Goal: Task Accomplishment & Management: Use online tool/utility

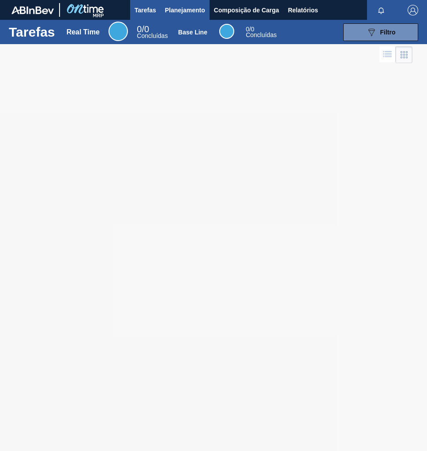
click at [190, 12] on span "Planejamento" at bounding box center [185, 10] width 40 height 11
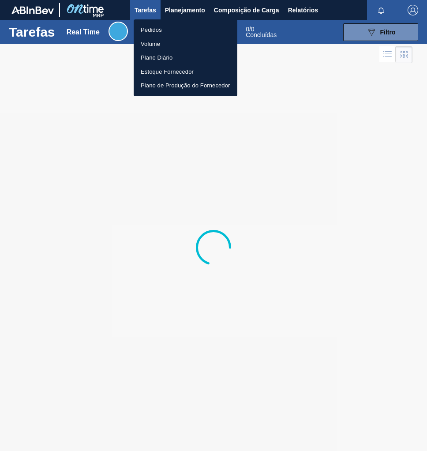
click at [161, 33] on li "Pedidos" at bounding box center [186, 30] width 104 height 14
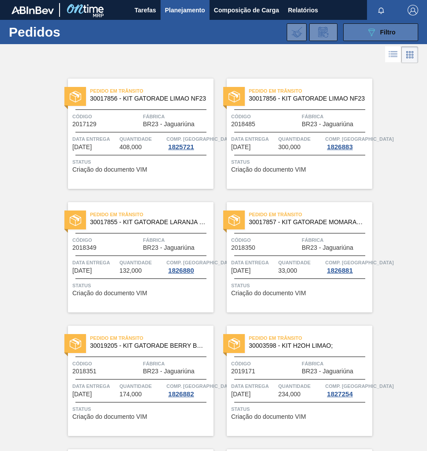
click at [378, 37] on button "089F7B8B-B2A5-4AFE-B5C0-19BA573D28AC Filtro" at bounding box center [380, 32] width 75 height 18
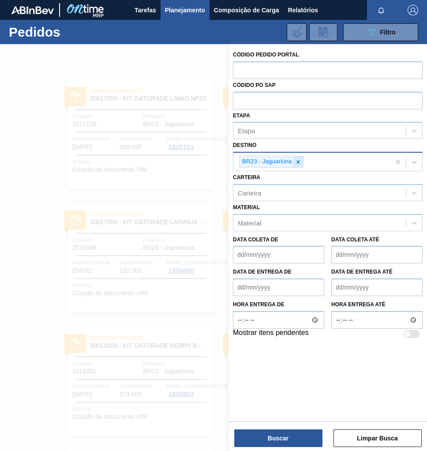
click at [300, 162] on icon at bounding box center [298, 162] width 6 height 6
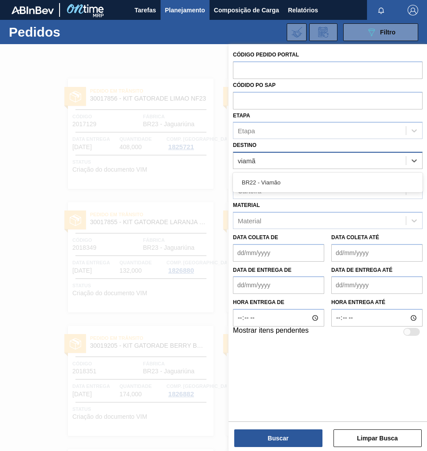
type input "viamão"
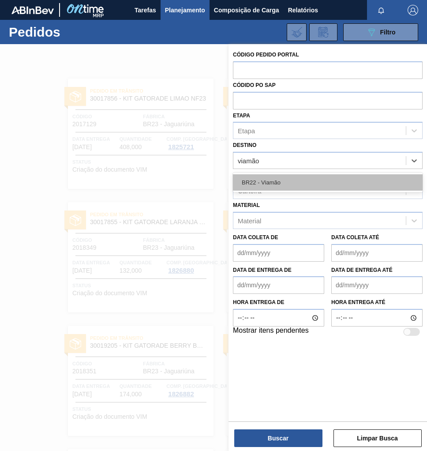
click at [292, 182] on div "BR22 - Viamão" at bounding box center [328, 182] width 190 height 16
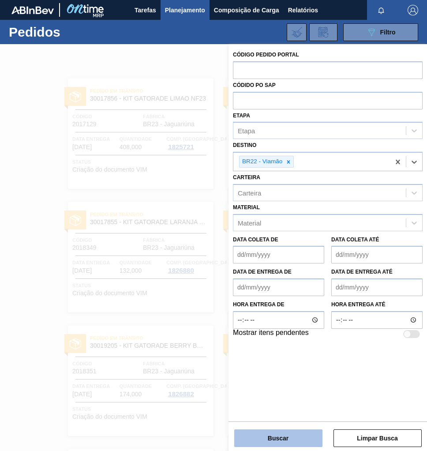
click at [270, 433] on button "Buscar" at bounding box center [278, 438] width 88 height 18
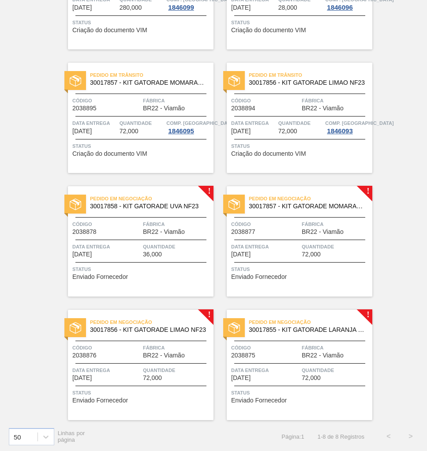
scroll to position [141, 0]
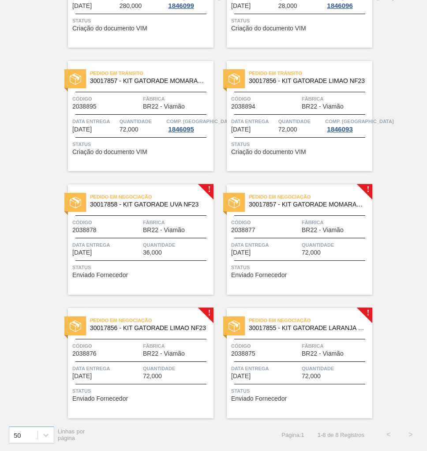
click at [314, 353] on span "BR22 - Viamão" at bounding box center [323, 353] width 42 height 7
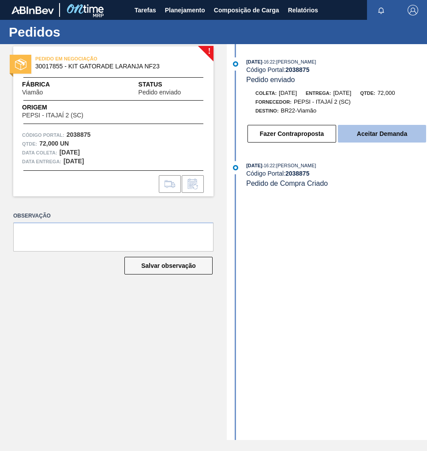
click at [370, 140] on button "Aceitar Demanda" at bounding box center [382, 134] width 88 height 18
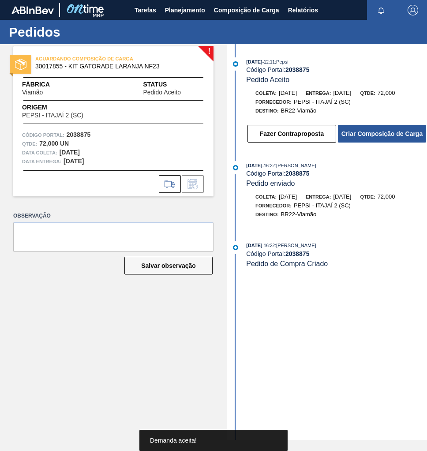
click at [370, 140] on button "Criar Composição de Carga" at bounding box center [382, 134] width 88 height 18
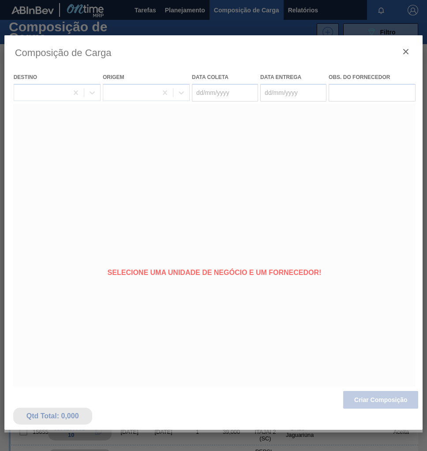
type coleta "[DATE]"
type entrega "[DATE]"
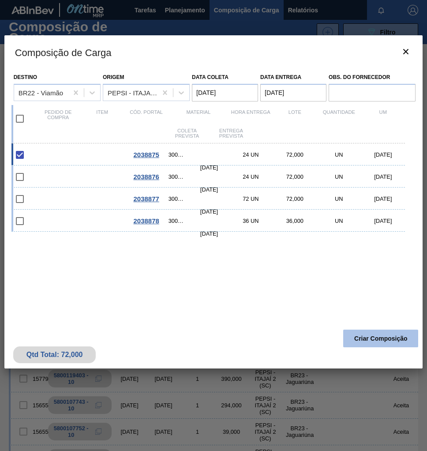
click at [378, 340] on button "Criar Composição" at bounding box center [380, 338] width 75 height 18
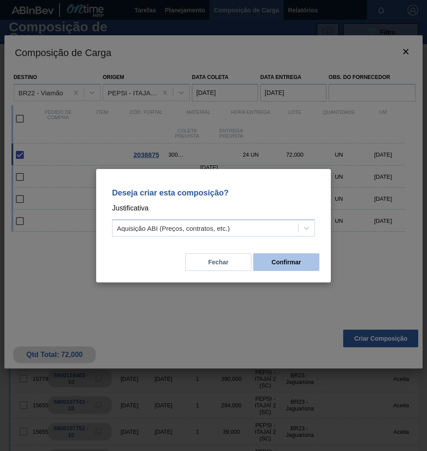
click at [300, 265] on button "Confirmar" at bounding box center [286, 262] width 66 height 18
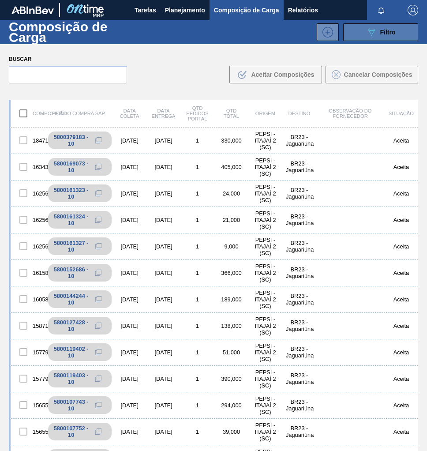
click at [373, 37] on icon "089F7B8B-B2A5-4AFE-B5C0-19BA573D28AC" at bounding box center [371, 32] width 11 height 11
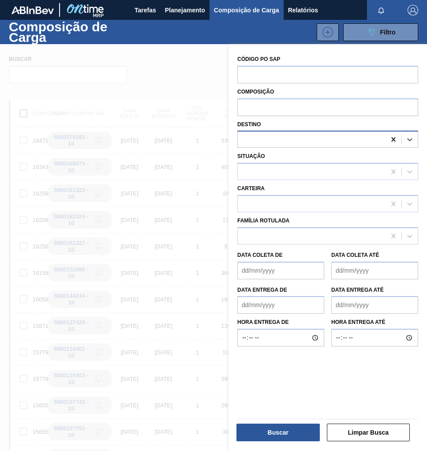
click at [392, 139] on icon at bounding box center [393, 139] width 4 height 4
type input "viamã"
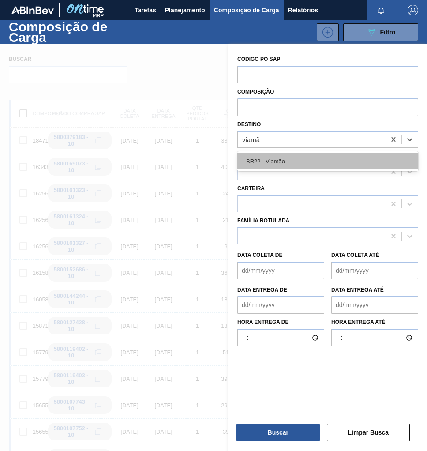
click at [303, 165] on div "BR22 - Viamão" at bounding box center [327, 161] width 181 height 16
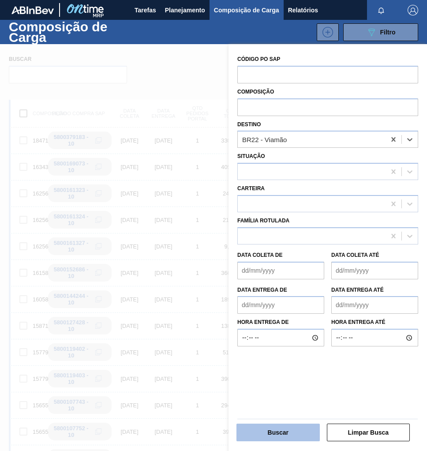
click at [294, 429] on button "Buscar" at bounding box center [277, 432] width 83 height 18
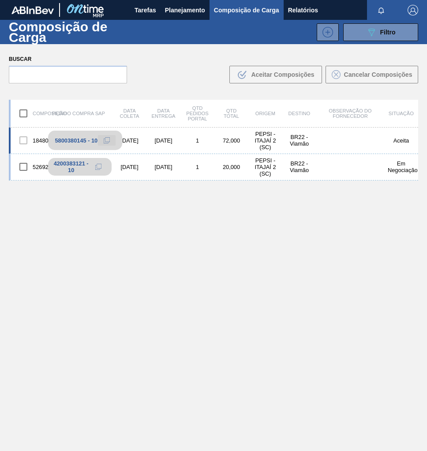
click at [104, 142] on icon at bounding box center [107, 140] width 6 height 6
click at [199, 9] on span "Planejamento" at bounding box center [185, 10] width 40 height 11
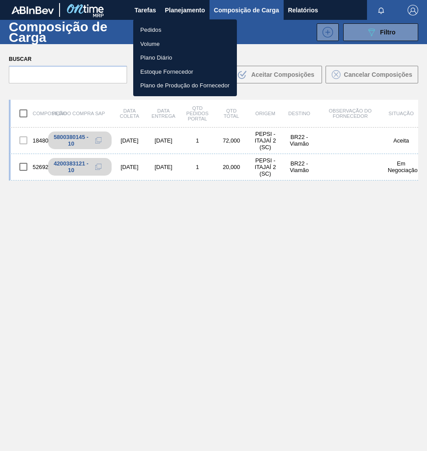
click at [157, 32] on li "Pedidos" at bounding box center [185, 30] width 104 height 14
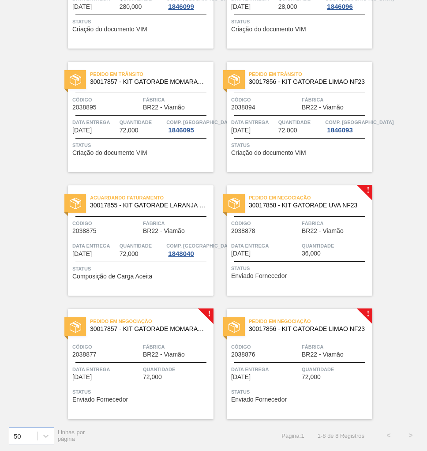
scroll to position [141, 0]
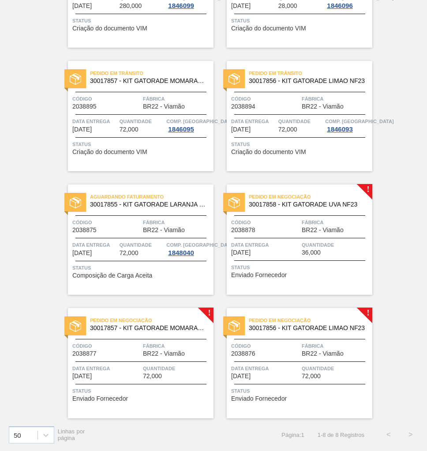
click at [320, 348] on span "Fábrica" at bounding box center [336, 345] width 68 height 9
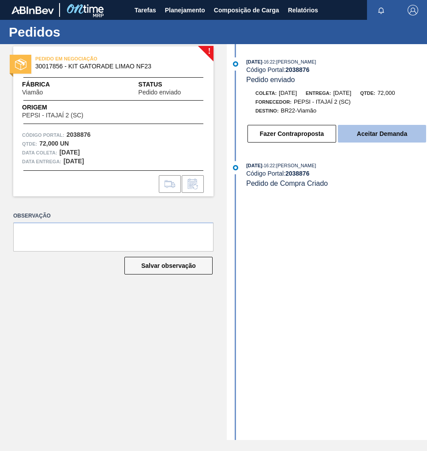
click at [384, 142] on button "Aceitar Demanda" at bounding box center [382, 134] width 88 height 18
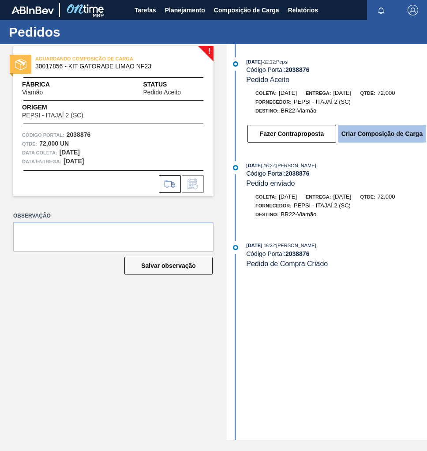
click at [383, 134] on button "Criar Composição de Carga" at bounding box center [382, 134] width 88 height 18
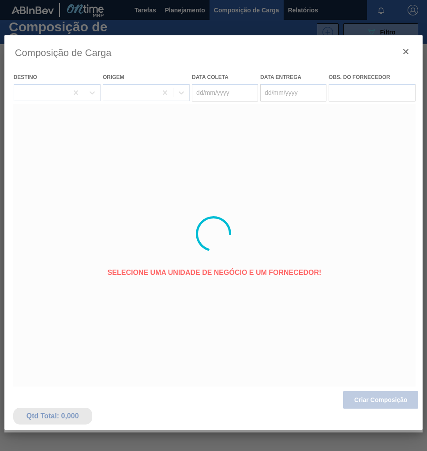
type coleta "[DATE]"
type entrega "30/09/2025"
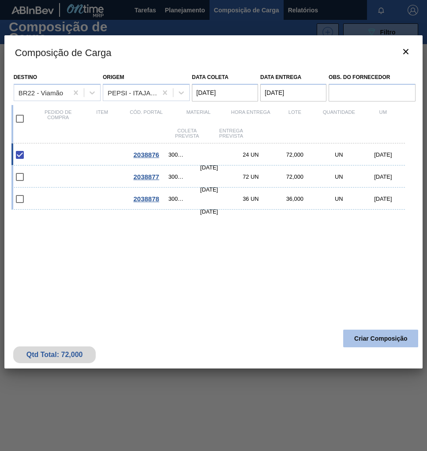
click at [362, 341] on button "Criar Composição" at bounding box center [380, 338] width 75 height 18
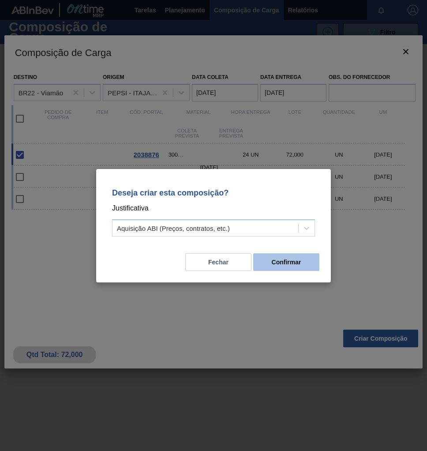
click at [286, 258] on button "Confirmar" at bounding box center [286, 262] width 66 height 18
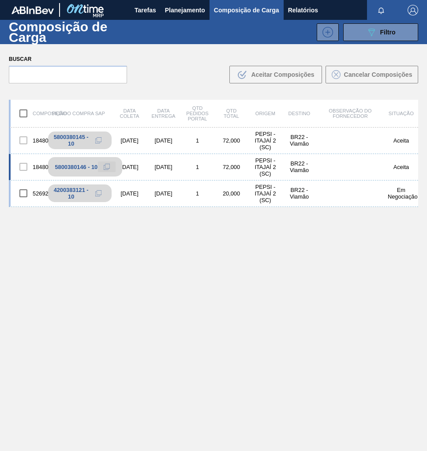
click at [105, 166] on icon at bounding box center [107, 167] width 6 height 6
click at [169, 7] on span "Planejamento" at bounding box center [185, 10] width 40 height 11
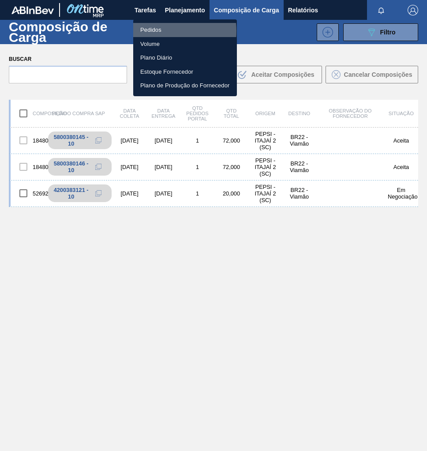
click at [161, 31] on li "Pedidos" at bounding box center [185, 30] width 104 height 14
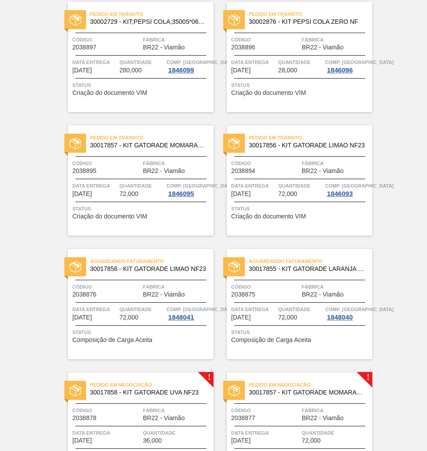
scroll to position [141, 0]
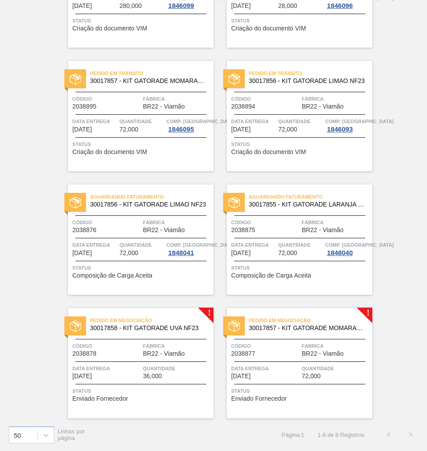
click at [306, 346] on span "Fábrica" at bounding box center [336, 345] width 68 height 9
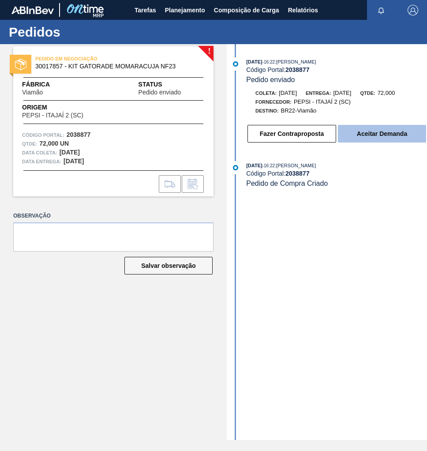
click at [381, 134] on button "Aceitar Demanda" at bounding box center [382, 134] width 88 height 18
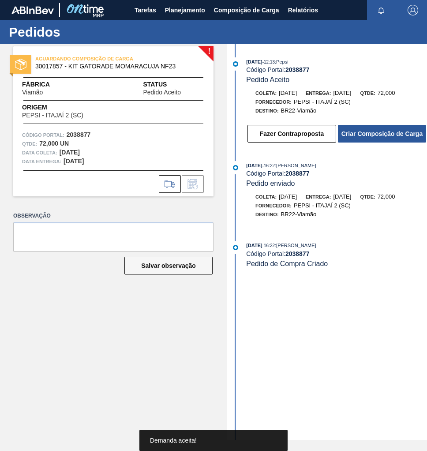
click at [381, 134] on button "Criar Composição de Carga" at bounding box center [382, 134] width 88 height 18
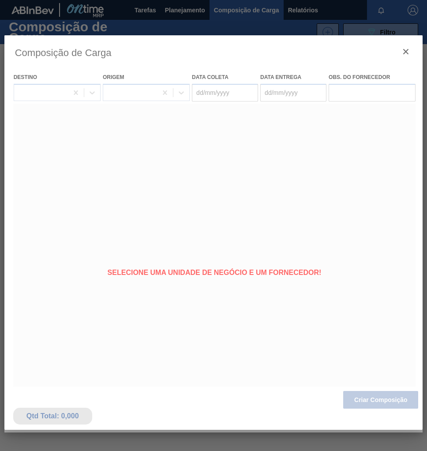
type coleta "[DATE]"
type entrega "[DATE]"
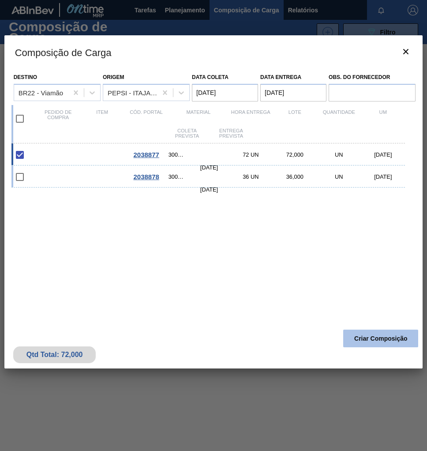
click at [395, 336] on button "Criar Composição" at bounding box center [380, 338] width 75 height 18
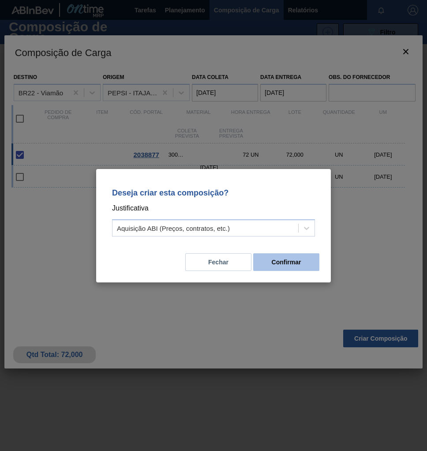
click at [309, 262] on button "Confirmar" at bounding box center [286, 262] width 66 height 18
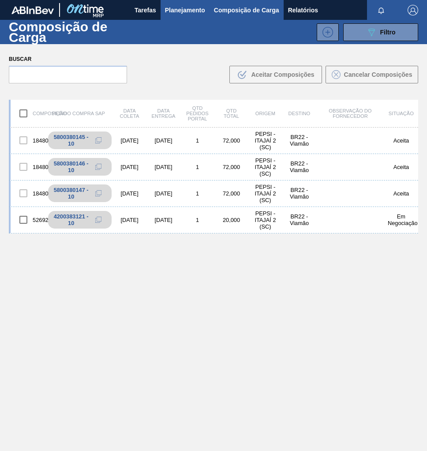
click at [179, 9] on span "Planejamento" at bounding box center [185, 10] width 40 height 11
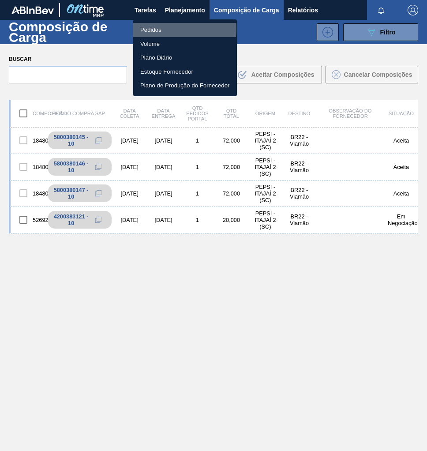
click at [160, 29] on li "Pedidos" at bounding box center [185, 30] width 104 height 14
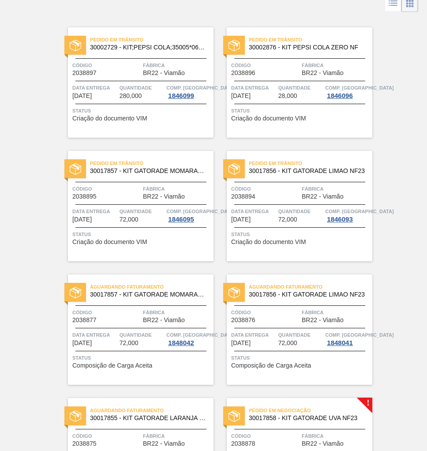
scroll to position [141, 0]
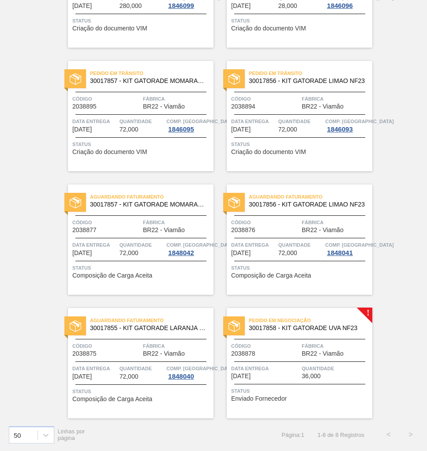
click at [153, 350] on span "BR22 - Viamão" at bounding box center [164, 353] width 42 height 7
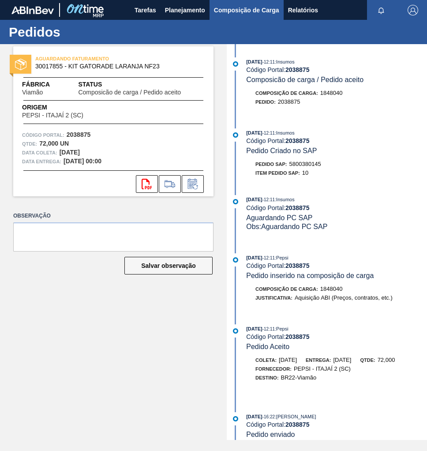
click at [266, 14] on span "Composição de Carga" at bounding box center [246, 10] width 65 height 11
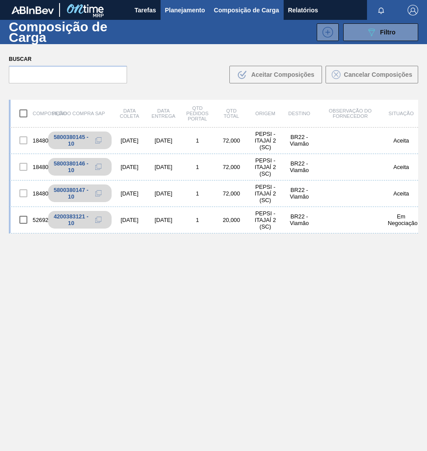
click at [178, 6] on span "Planejamento" at bounding box center [185, 10] width 40 height 11
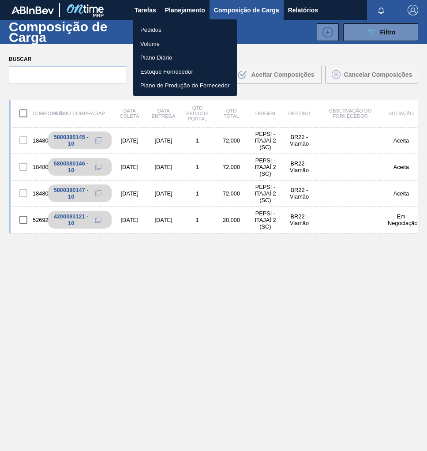
click at [156, 29] on li "Pedidos" at bounding box center [185, 30] width 104 height 14
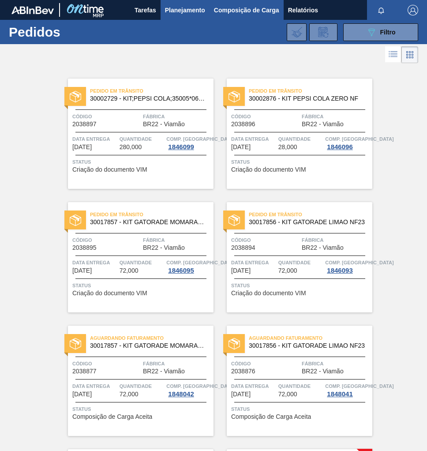
click at [246, 11] on span "Composição de Carga" at bounding box center [246, 10] width 65 height 11
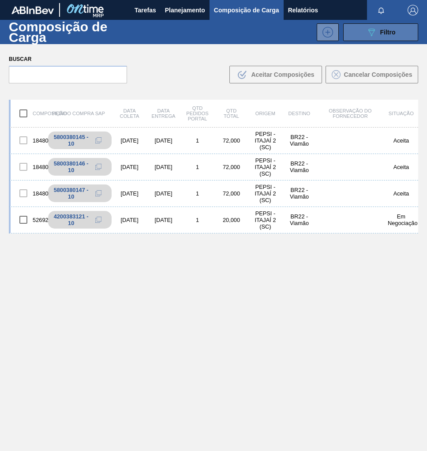
click at [388, 29] on span "Filtro" at bounding box center [387, 32] width 15 height 7
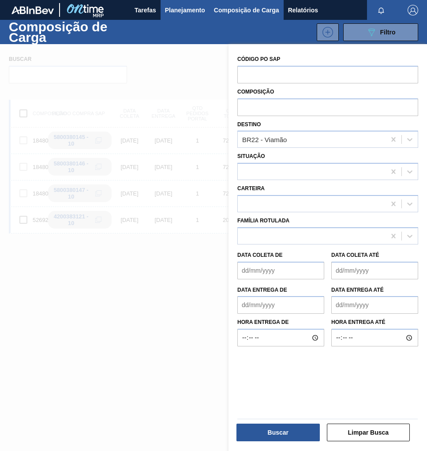
click at [177, 13] on span "Planejamento" at bounding box center [185, 10] width 40 height 11
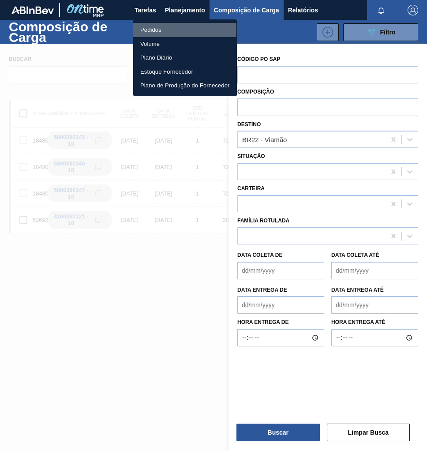
click at [154, 29] on li "Pedidos" at bounding box center [185, 30] width 104 height 14
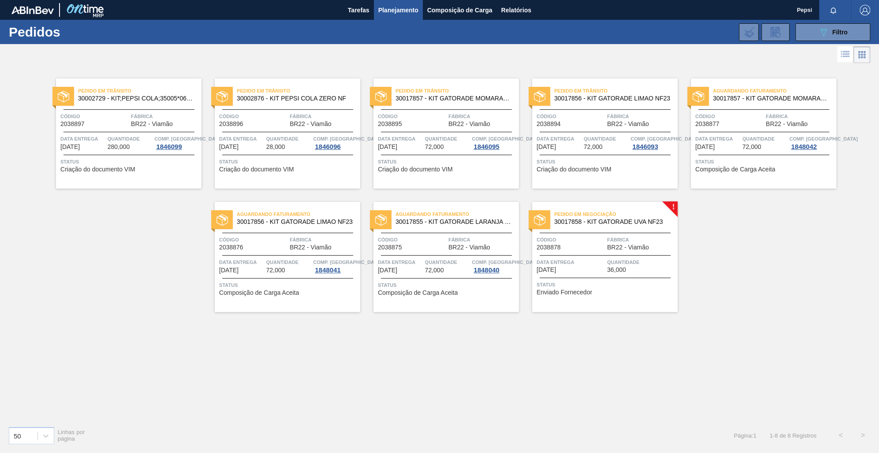
click at [421, 360] on div "Pedido em Trânsito 30002729 - KIT;PEPSI COLA;35005*06*02 NF Código 2038897 Fábr…" at bounding box center [439, 242] width 879 height 354
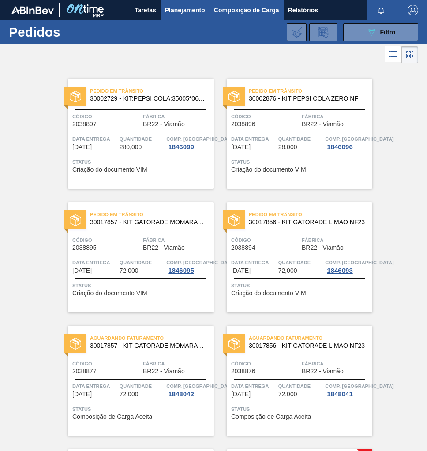
click at [244, 12] on span "Composição de Carga" at bounding box center [246, 10] width 65 height 11
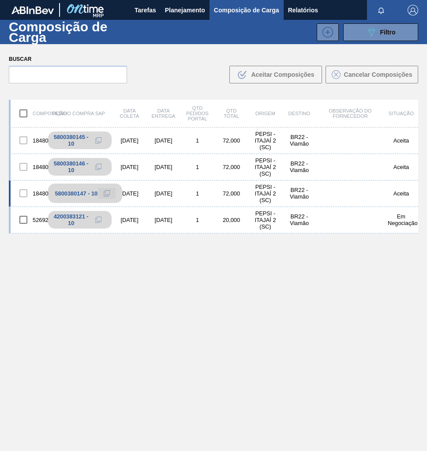
click at [107, 193] on icon at bounding box center [107, 193] width 6 height 6
click at [173, 14] on span "Planejamento" at bounding box center [185, 10] width 40 height 11
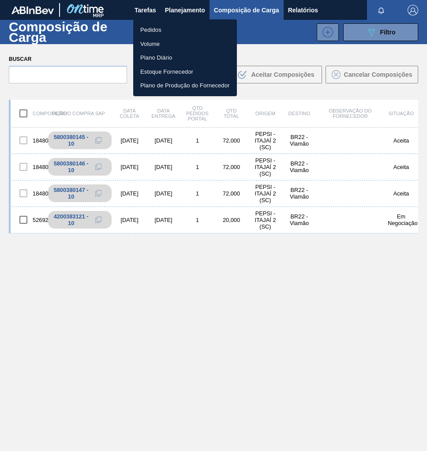
click at [164, 32] on li "Pedidos" at bounding box center [185, 30] width 104 height 14
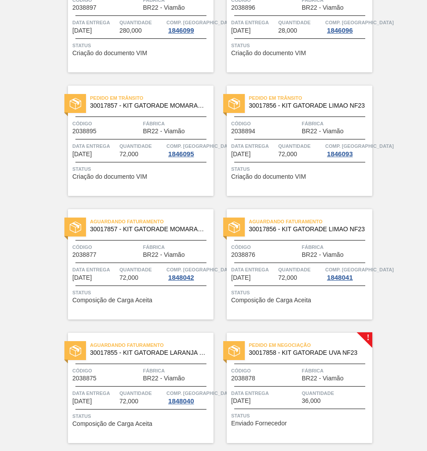
scroll to position [141, 0]
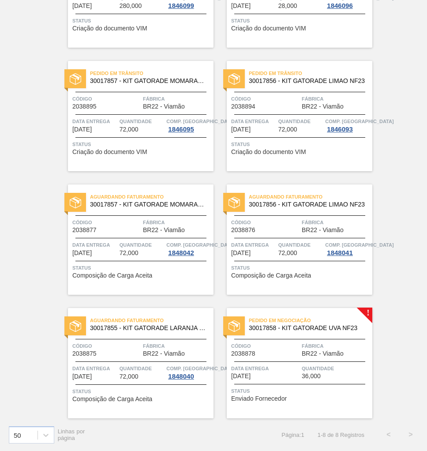
click at [328, 364] on span "Quantidade" at bounding box center [336, 368] width 68 height 9
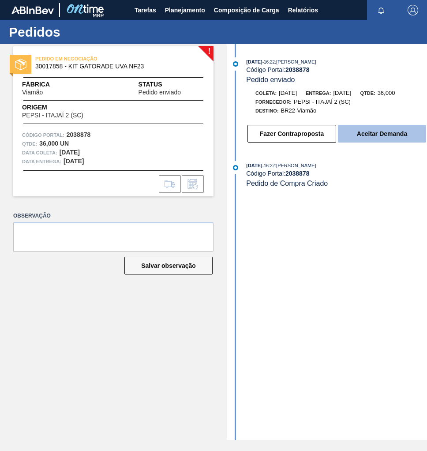
click at [369, 139] on button "Aceitar Demanda" at bounding box center [382, 134] width 88 height 18
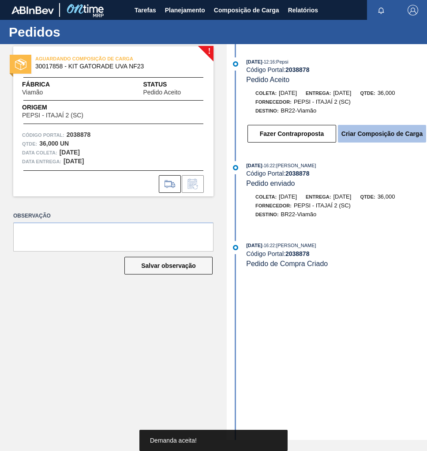
click at [356, 142] on button "Criar Composição de Carga" at bounding box center [382, 134] width 88 height 18
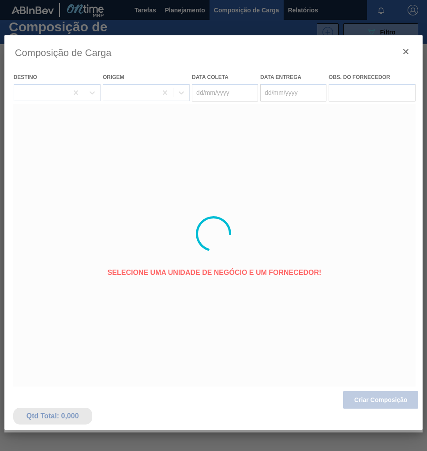
type coleta "[DATE]"
type entrega "[DATE]"
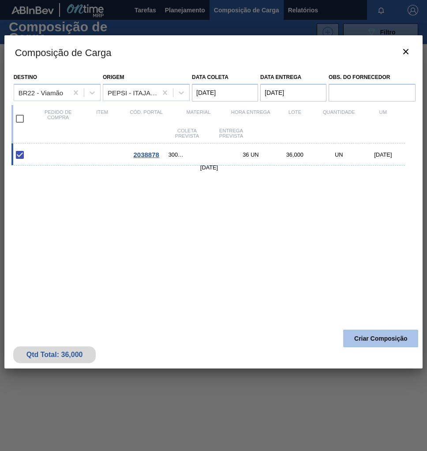
click at [390, 342] on button "Criar Composição" at bounding box center [380, 338] width 75 height 18
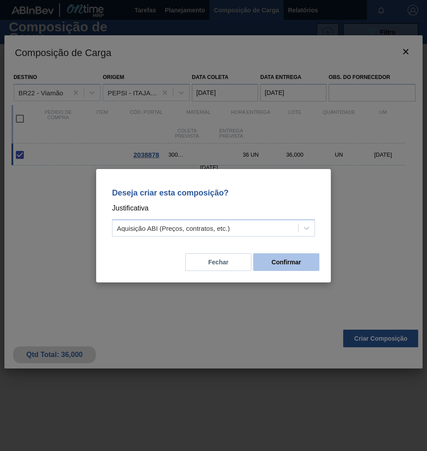
click at [313, 262] on button "Confirmar" at bounding box center [286, 262] width 66 height 18
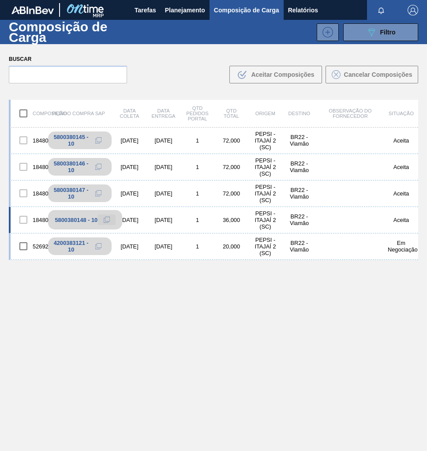
click at [104, 219] on icon at bounding box center [106, 220] width 4 height 4
click at [106, 219] on icon at bounding box center [107, 219] width 6 height 6
click at [179, 11] on span "Planejamento" at bounding box center [185, 10] width 40 height 11
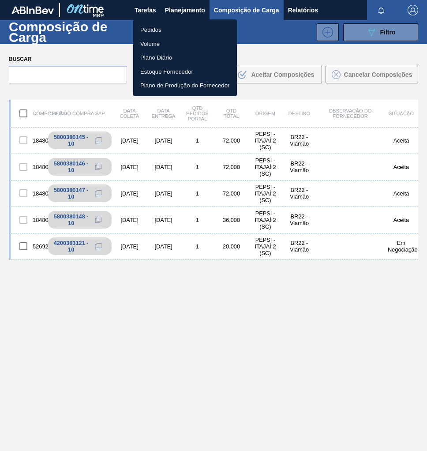
click at [168, 29] on li "Pedidos" at bounding box center [185, 30] width 104 height 14
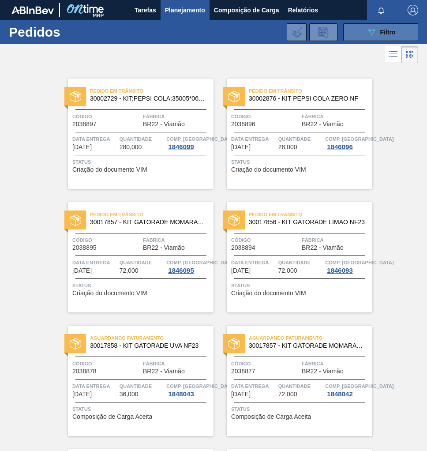
click at [376, 37] on div "089F7B8B-B2A5-4AFE-B5C0-19BA573D28AC Filtro" at bounding box center [381, 32] width 30 height 11
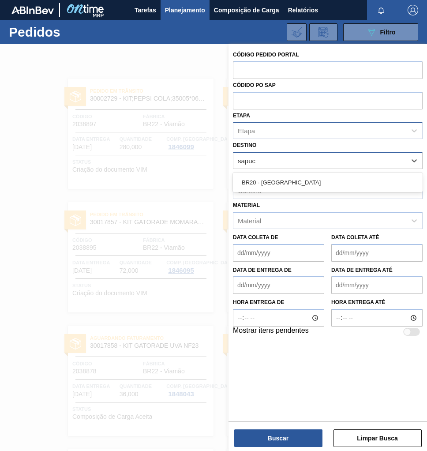
type input "sapuca"
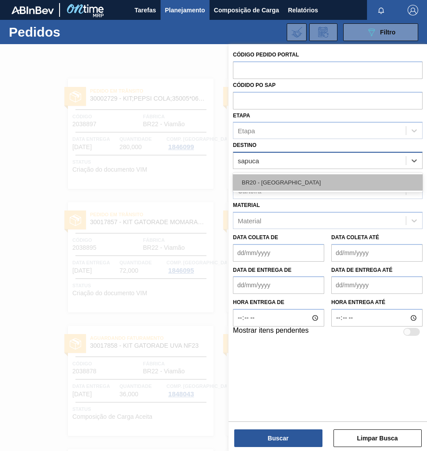
click at [299, 181] on div "BR20 - Sapucaia" at bounding box center [328, 182] width 190 height 16
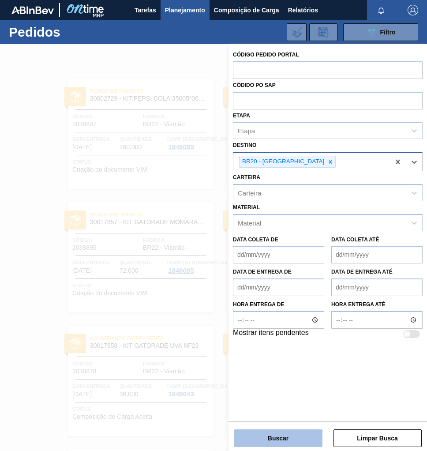
click at [265, 436] on button "Buscar" at bounding box center [278, 438] width 88 height 18
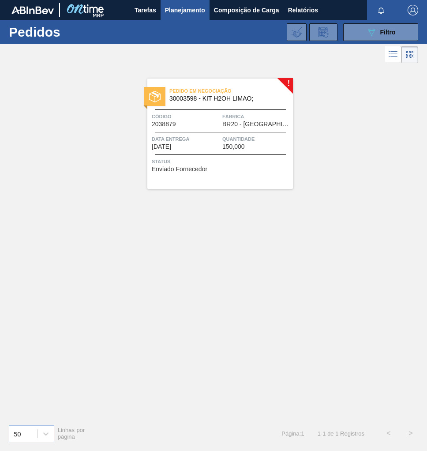
click at [202, 143] on div "Data entrega 30/09/2025" at bounding box center [186, 141] width 68 height 15
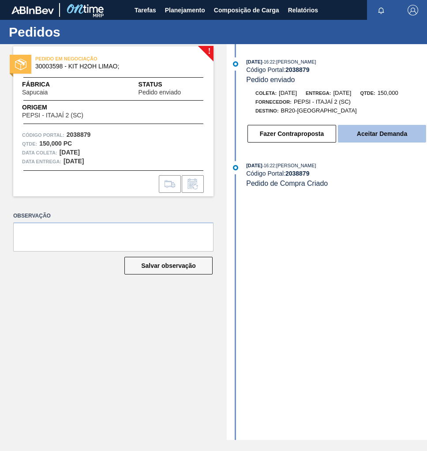
click at [364, 135] on button "Aceitar Demanda" at bounding box center [382, 134] width 88 height 18
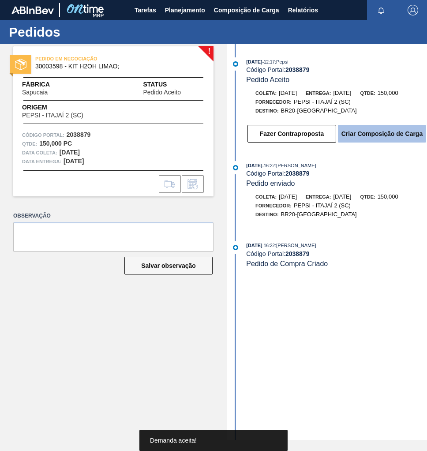
click at [378, 140] on button "Criar Composição de Carga" at bounding box center [382, 134] width 88 height 18
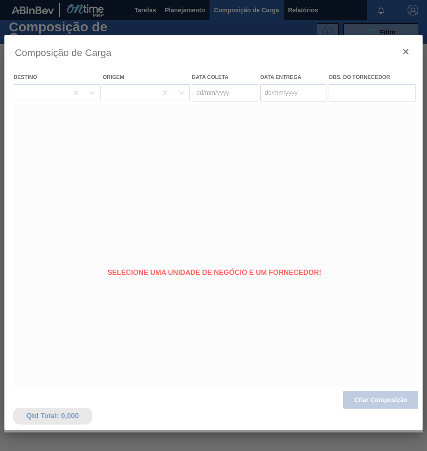
type coleta "[DATE]"
type entrega "[DATE]"
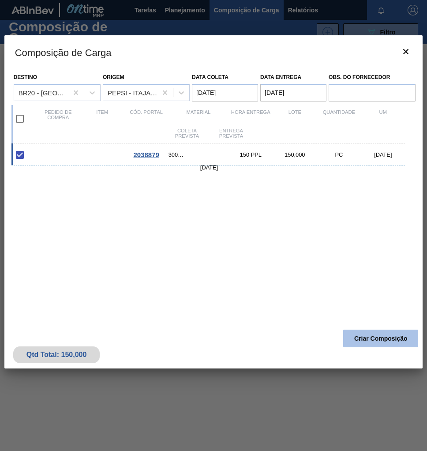
click at [373, 340] on button "Criar Composição" at bounding box center [380, 338] width 75 height 18
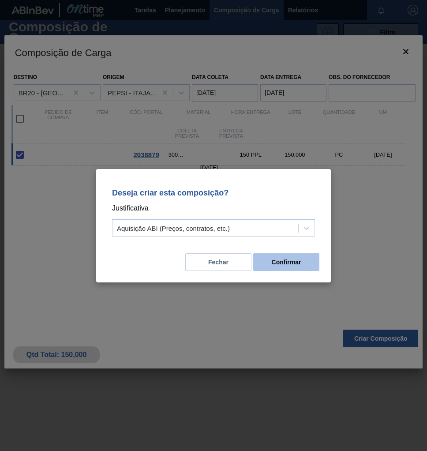
click at [285, 262] on button "Confirmar" at bounding box center [286, 262] width 66 height 18
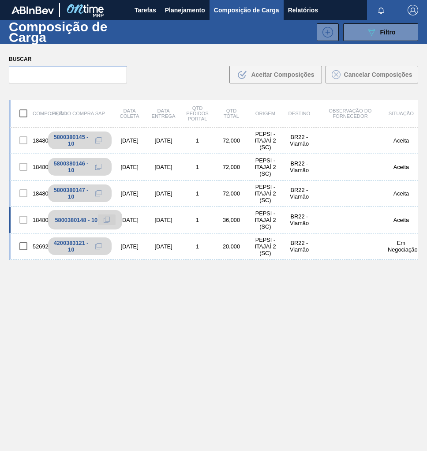
click at [104, 220] on icon at bounding box center [107, 219] width 6 height 6
click at [170, 7] on span "Planejamento" at bounding box center [185, 10] width 40 height 11
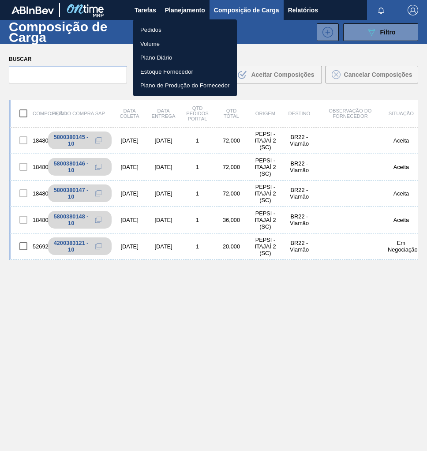
click at [149, 30] on li "Pedidos" at bounding box center [185, 30] width 104 height 14
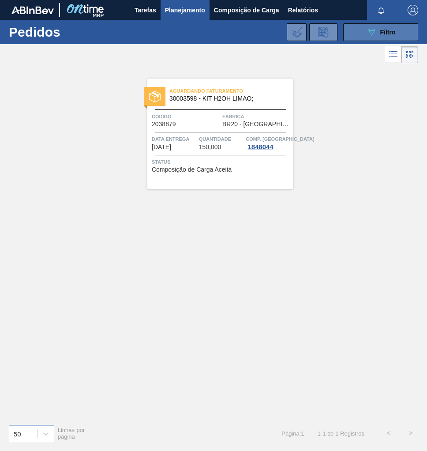
click at [375, 25] on button "089F7B8B-B2A5-4AFE-B5C0-19BA573D28AC Filtro" at bounding box center [380, 32] width 75 height 18
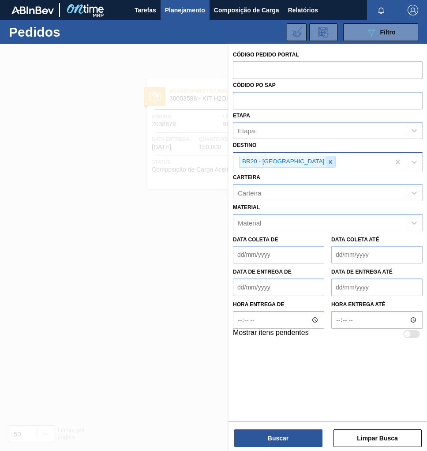
click at [325, 160] on div at bounding box center [330, 161] width 10 height 11
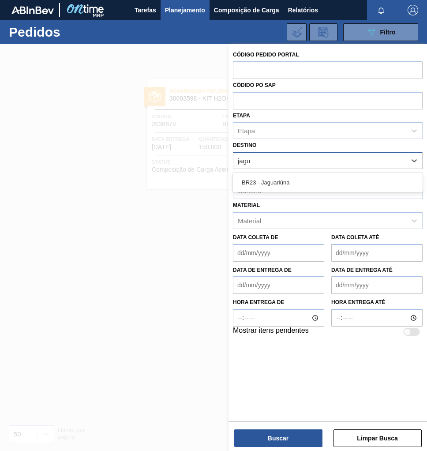
type input "jagua"
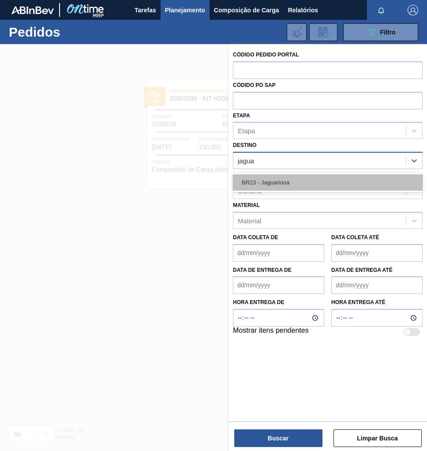
click at [298, 186] on div "BR23 - Jaguariúna" at bounding box center [328, 182] width 190 height 16
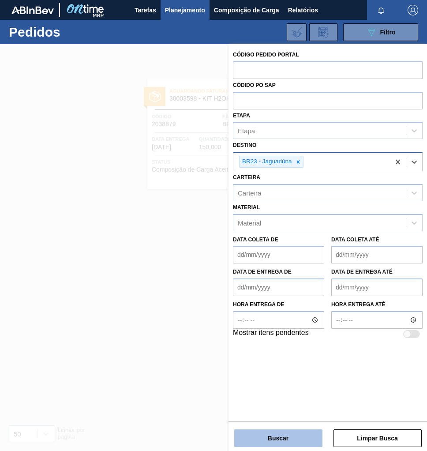
click at [279, 441] on button "Buscar" at bounding box center [278, 438] width 88 height 18
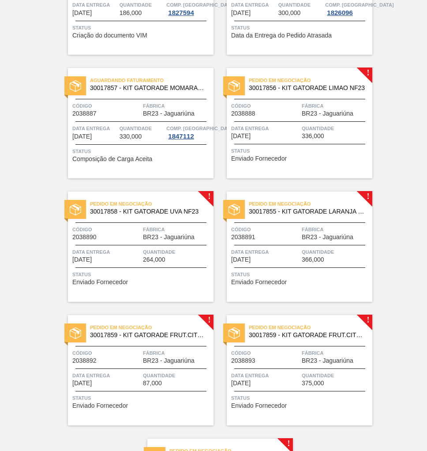
scroll to position [503, 0]
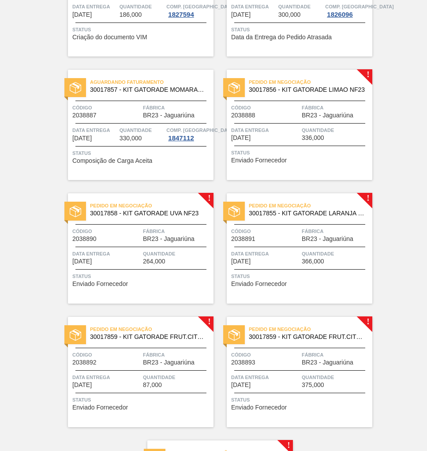
click at [311, 136] on span "336,000" at bounding box center [313, 137] width 22 height 7
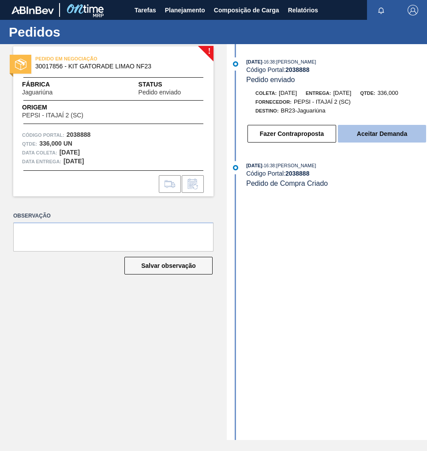
click at [358, 137] on button "Aceitar Demanda" at bounding box center [382, 134] width 88 height 18
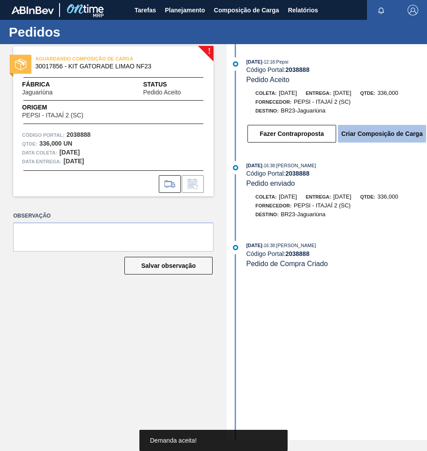
click at [364, 136] on button "Criar Composição de Carga" at bounding box center [382, 134] width 88 height 18
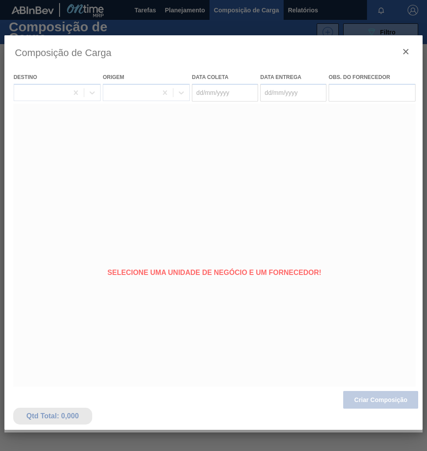
type coleta "[DATE]"
type entrega "[DATE]"
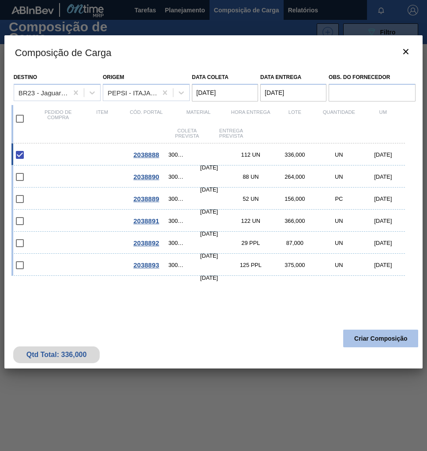
click at [372, 336] on button "Criar Composição" at bounding box center [380, 338] width 75 height 18
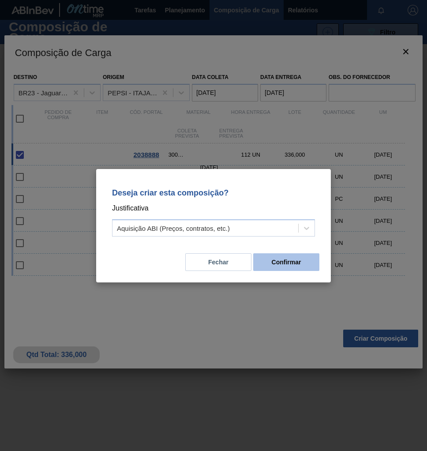
click at [303, 266] on button "Confirmar" at bounding box center [286, 262] width 66 height 18
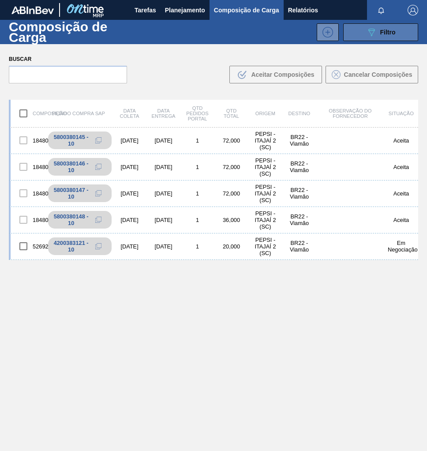
click at [382, 37] on button "089F7B8B-B2A5-4AFE-B5C0-19BA573D28AC Filtro" at bounding box center [380, 32] width 75 height 18
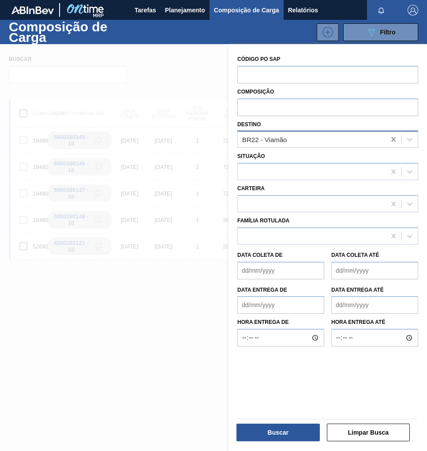
click at [394, 138] on icon at bounding box center [393, 139] width 4 height 4
type input "jagua"
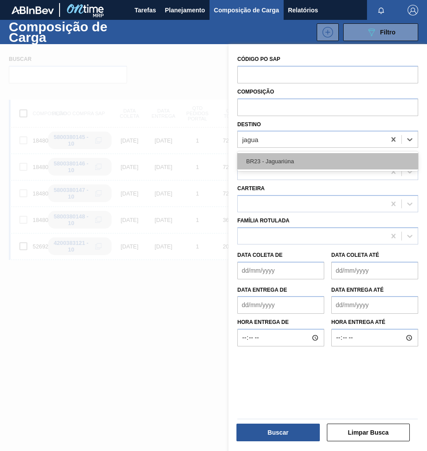
click at [314, 157] on div "BR23 - Jaguariúna" at bounding box center [327, 161] width 181 height 16
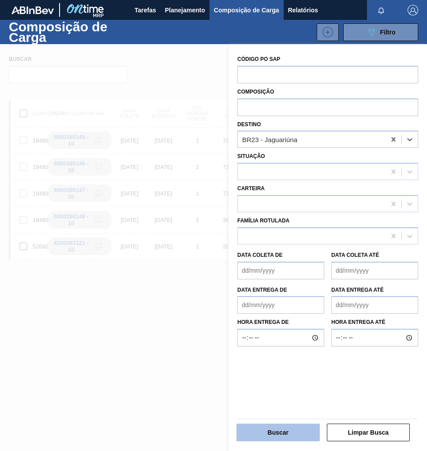
click at [288, 432] on button "Buscar" at bounding box center [277, 432] width 83 height 18
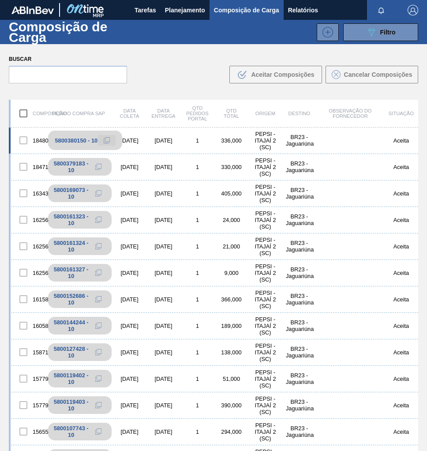
click at [104, 139] on icon at bounding box center [107, 140] width 6 height 6
click at [182, 9] on span "Planejamento" at bounding box center [185, 10] width 40 height 11
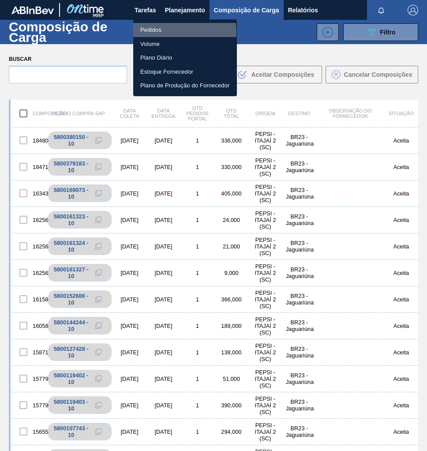
click at [158, 32] on li "Pedidos" at bounding box center [185, 30] width 104 height 14
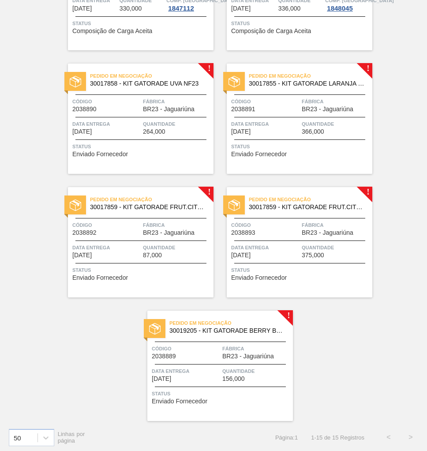
scroll to position [635, 0]
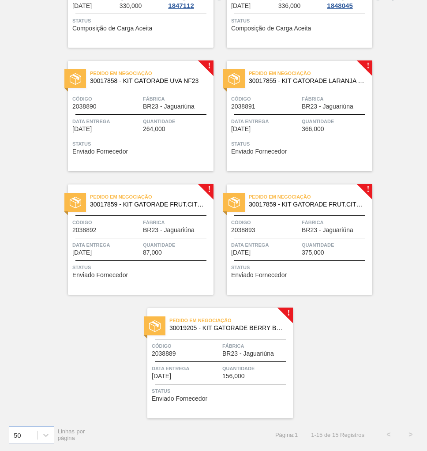
click at [159, 118] on span "Quantidade" at bounding box center [177, 121] width 68 height 9
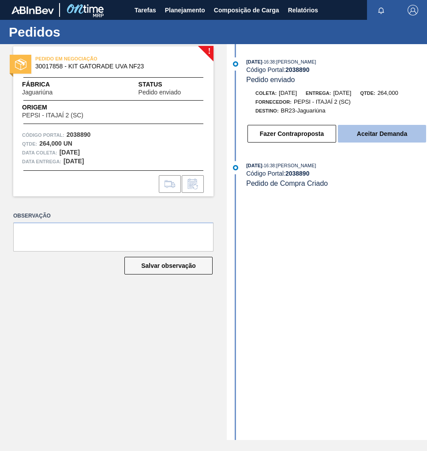
click at [381, 138] on button "Aceitar Demanda" at bounding box center [382, 134] width 88 height 18
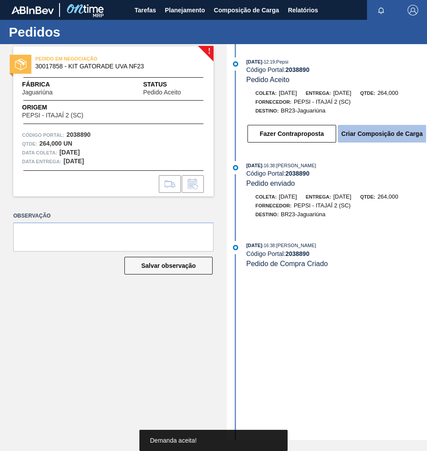
click at [379, 138] on button "Criar Composição de Carga" at bounding box center [382, 134] width 88 height 18
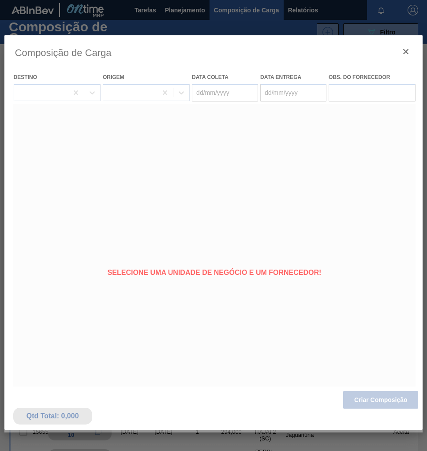
type coleta "[DATE]"
type entrega "[DATE]"
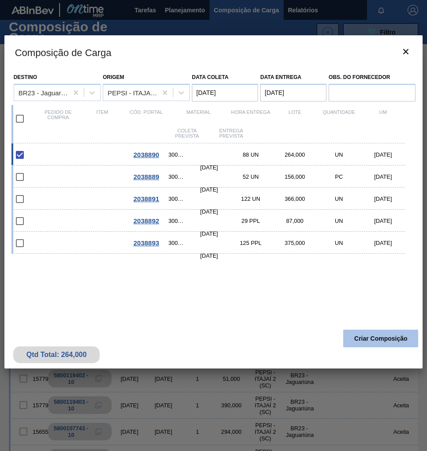
click at [367, 341] on button "Criar Composição" at bounding box center [380, 338] width 75 height 18
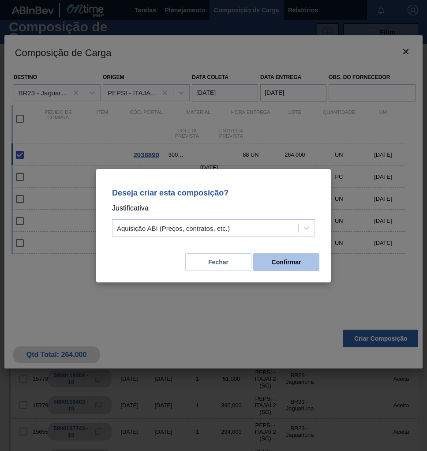
click at [300, 267] on button "Confirmar" at bounding box center [286, 262] width 66 height 18
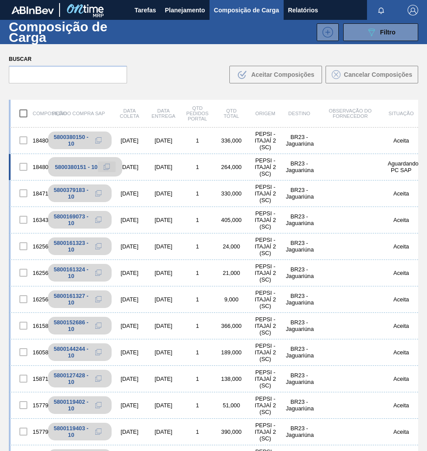
click at [107, 166] on icon at bounding box center [107, 167] width 6 height 6
click at [182, 11] on span "Planejamento" at bounding box center [185, 10] width 40 height 11
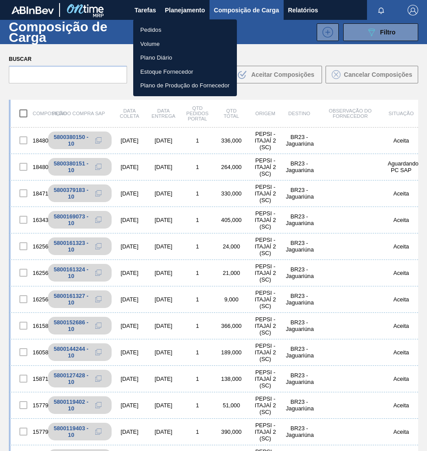
click at [157, 32] on li "Pedidos" at bounding box center [185, 30] width 104 height 14
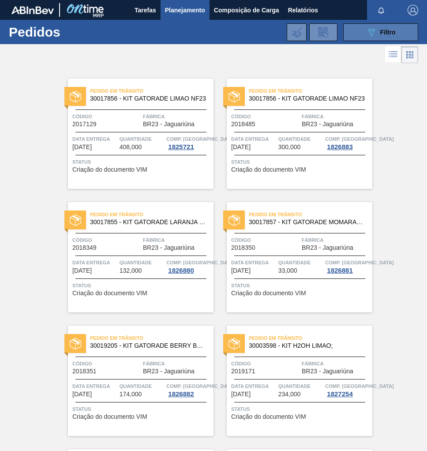
click at [371, 30] on icon "089F7B8B-B2A5-4AFE-B5C0-19BA573D28AC" at bounding box center [371, 32] width 11 height 11
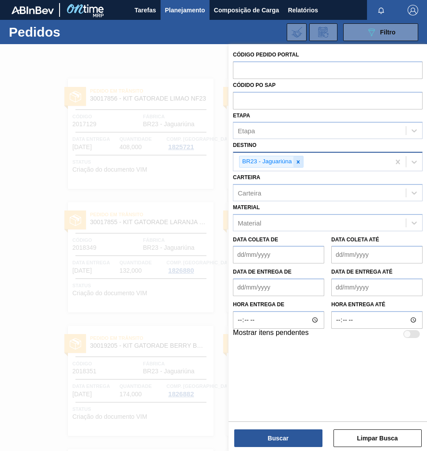
click at [298, 163] on icon at bounding box center [298, 162] width 6 height 6
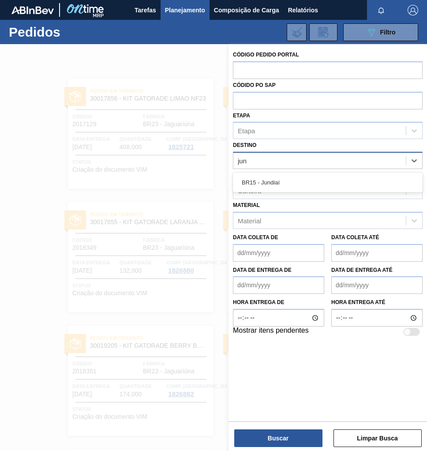
type input "jund"
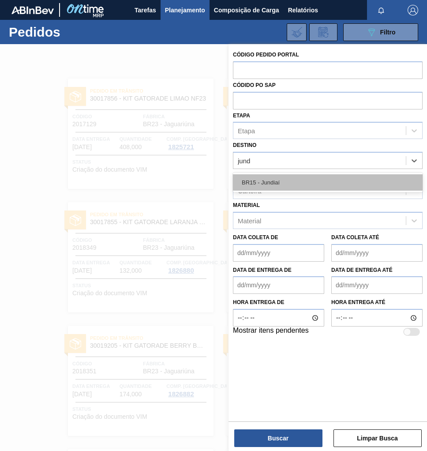
click at [290, 182] on div "BR15 - Jundiaí" at bounding box center [328, 182] width 190 height 16
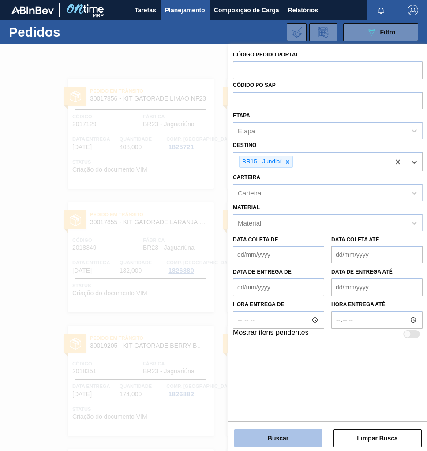
click at [284, 438] on button "Buscar" at bounding box center [278, 438] width 88 height 18
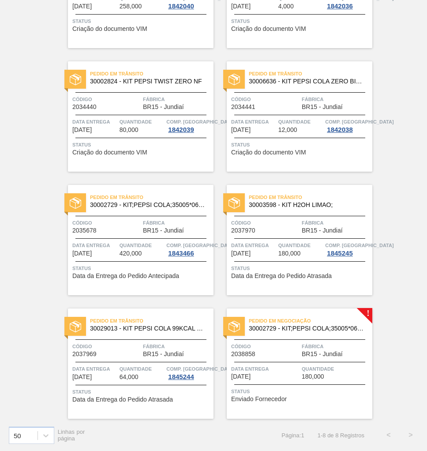
scroll to position [141, 0]
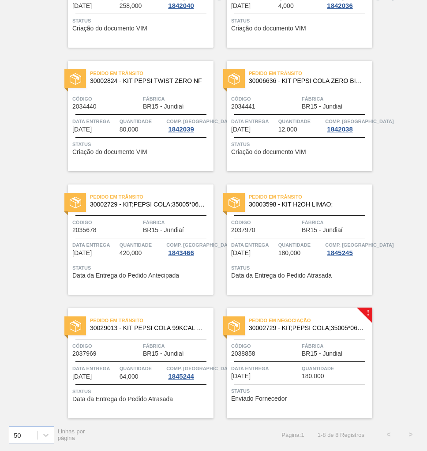
click at [298, 349] on span "Código" at bounding box center [265, 345] width 68 height 9
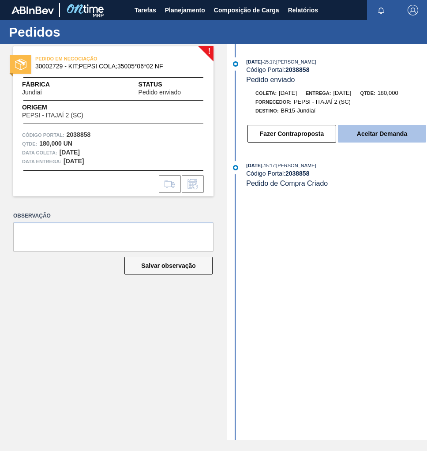
click at [359, 140] on button "Aceitar Demanda" at bounding box center [382, 134] width 88 height 18
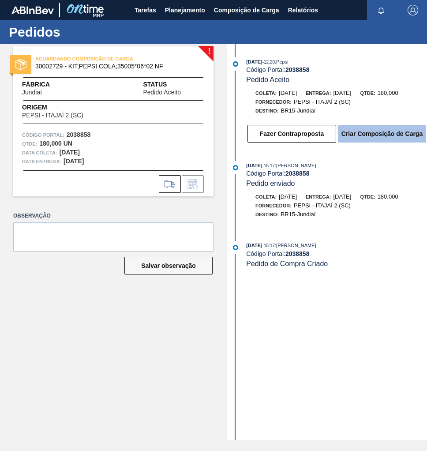
click at [390, 140] on button "Criar Composição de Carga" at bounding box center [382, 134] width 88 height 18
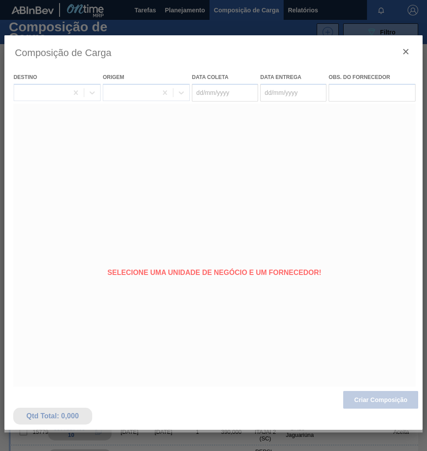
type coleta "[DATE]"
type entrega "[DATE]"
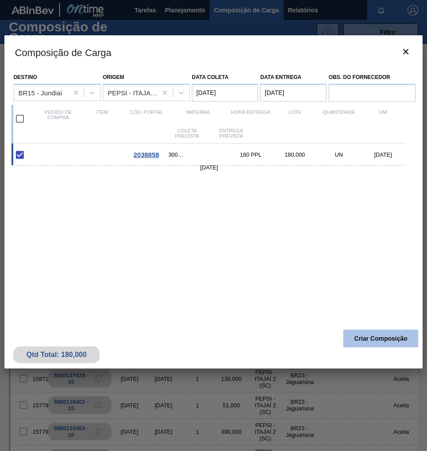
click at [372, 341] on button "Criar Composição" at bounding box center [380, 338] width 75 height 18
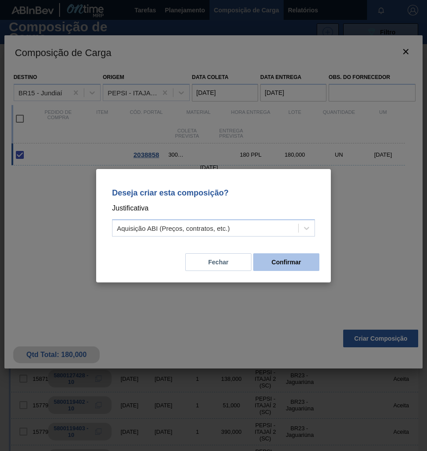
click at [309, 265] on button "Confirmar" at bounding box center [286, 262] width 66 height 18
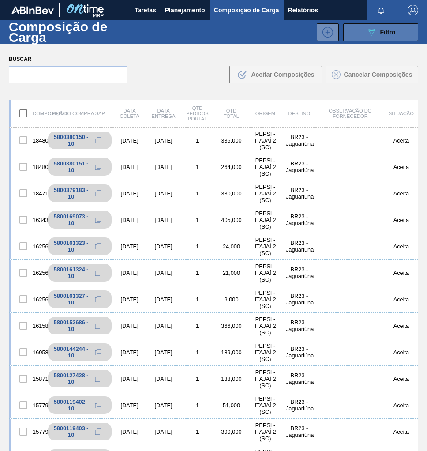
click at [385, 27] on div "089F7B8B-B2A5-4AFE-B5C0-19BA573D28AC Filtro" at bounding box center [381, 32] width 30 height 11
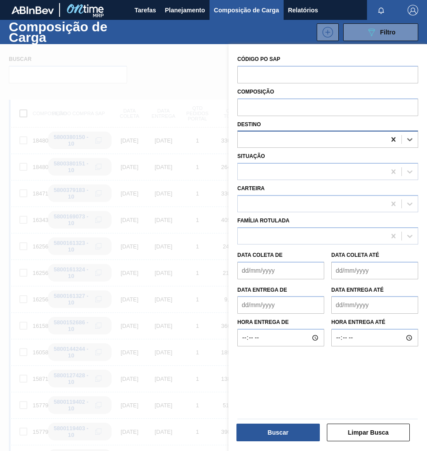
click at [389, 139] on icon at bounding box center [393, 139] width 9 height 9
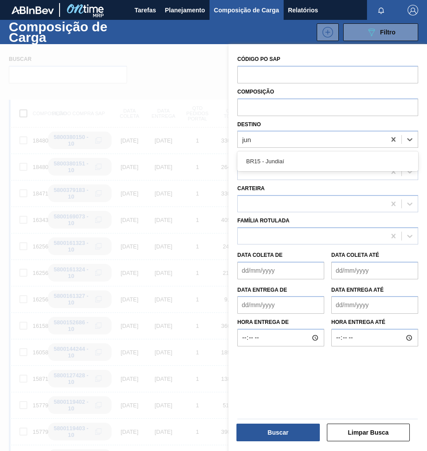
type input "jund"
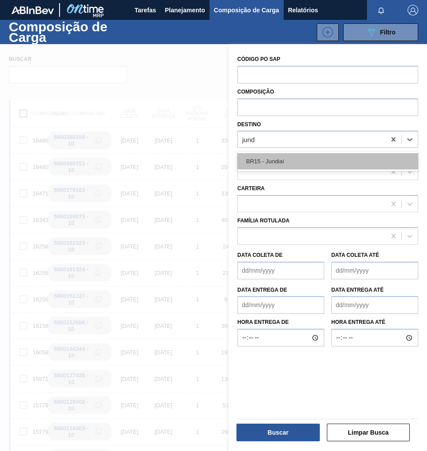
click at [283, 160] on div "BR15 - Jundiaí" at bounding box center [327, 161] width 181 height 16
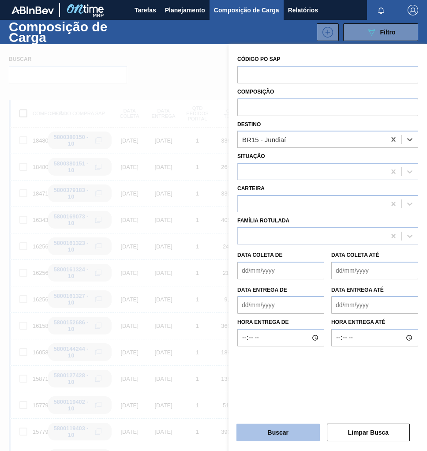
click at [286, 429] on button "Buscar" at bounding box center [277, 432] width 83 height 18
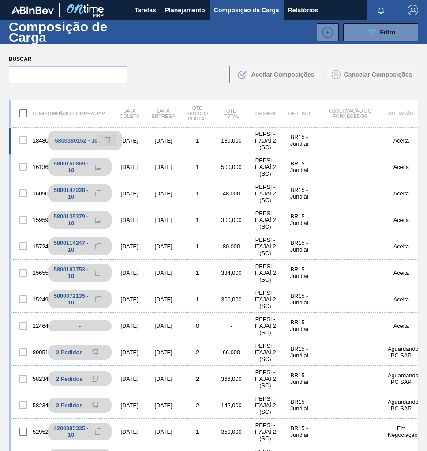
click at [107, 140] on icon at bounding box center [107, 140] width 6 height 6
click at [179, 11] on span "Planejamento" at bounding box center [185, 10] width 40 height 11
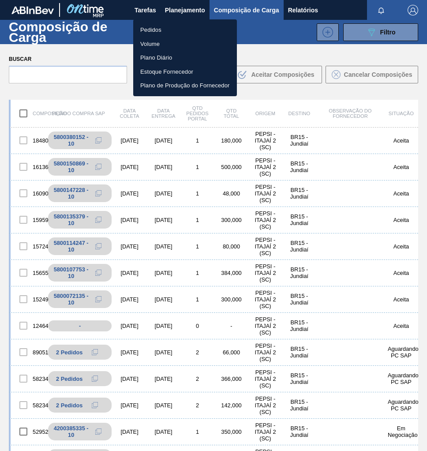
click at [154, 26] on li "Pedidos" at bounding box center [185, 30] width 104 height 14
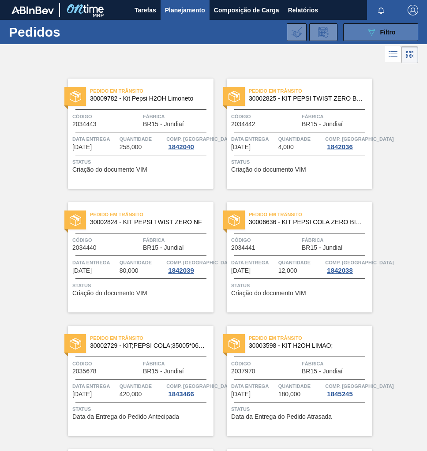
click at [367, 31] on icon "089F7B8B-B2A5-4AFE-B5C0-19BA573D28AC" at bounding box center [371, 32] width 11 height 11
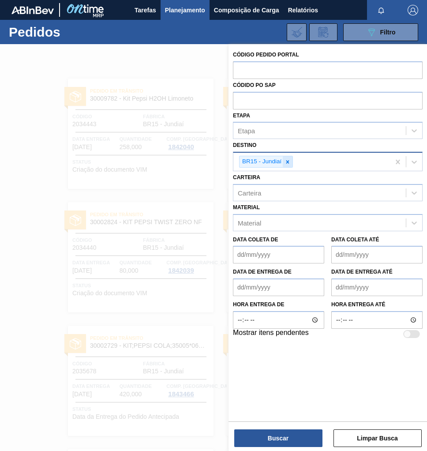
click at [289, 162] on icon at bounding box center [287, 162] width 6 height 6
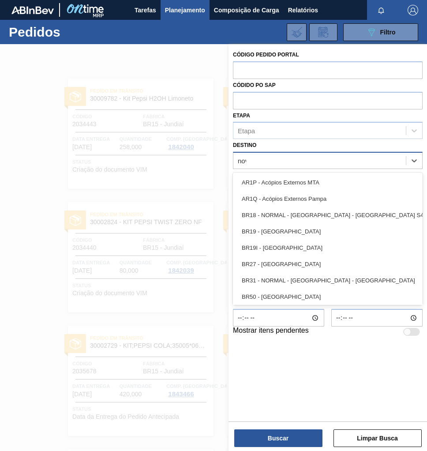
type input "nova"
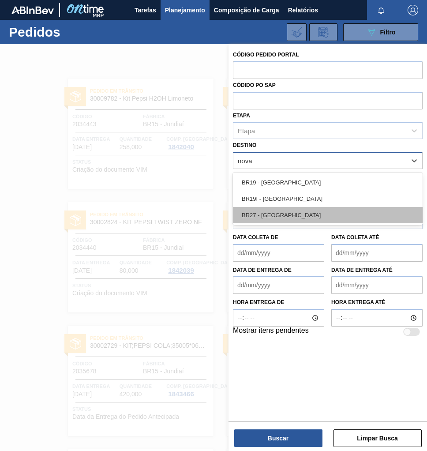
click at [291, 211] on div "BR27 - [GEOGRAPHIC_DATA]" at bounding box center [328, 215] width 190 height 16
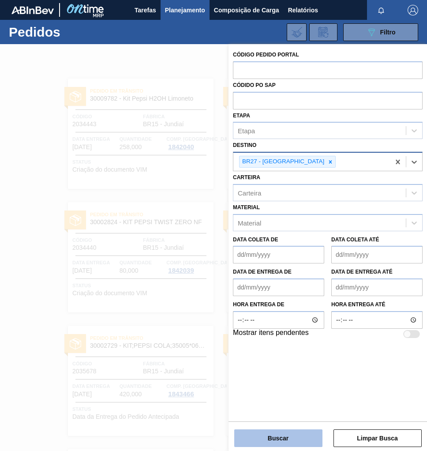
click at [272, 440] on button "Buscar" at bounding box center [278, 438] width 88 height 18
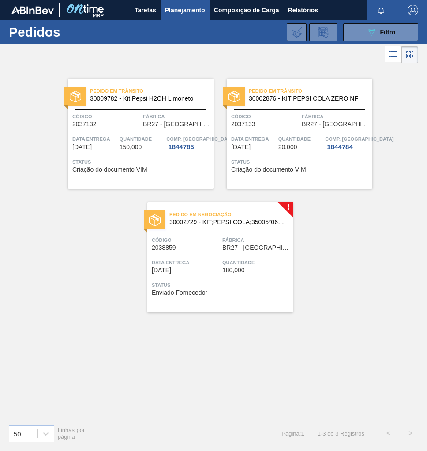
click at [249, 258] on span "Quantidade" at bounding box center [256, 262] width 68 height 9
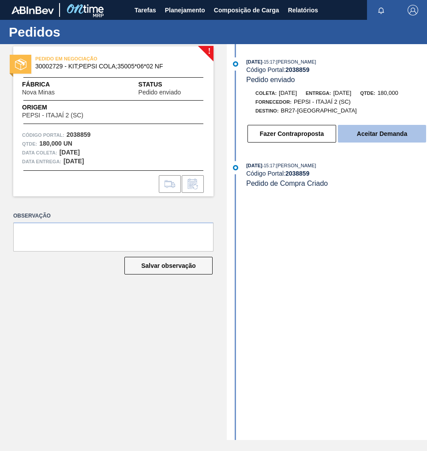
click at [391, 138] on button "Aceitar Demanda" at bounding box center [382, 134] width 88 height 18
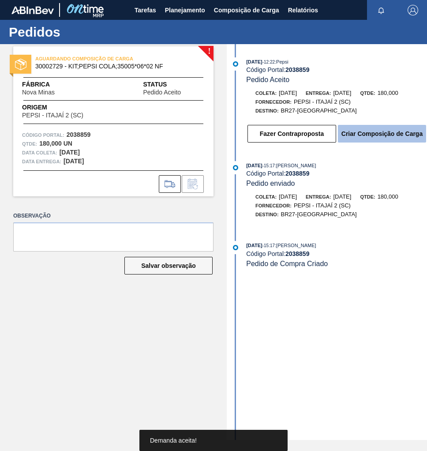
click at [385, 138] on button "Criar Composição de Carga" at bounding box center [382, 134] width 88 height 18
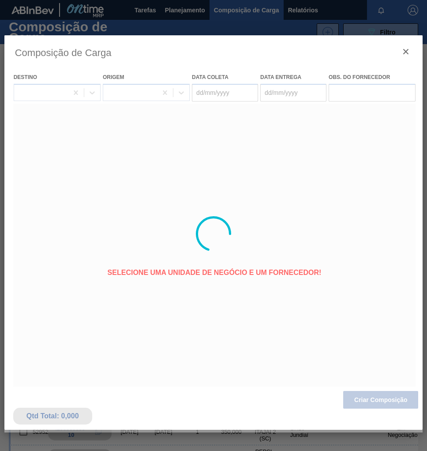
type coleta "[DATE]"
type entrega "[DATE]"
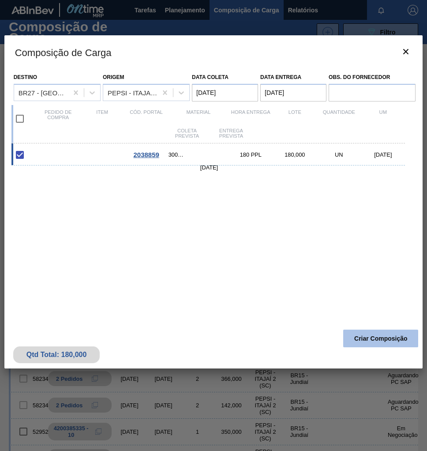
click at [365, 333] on button "Criar Composição" at bounding box center [380, 338] width 75 height 18
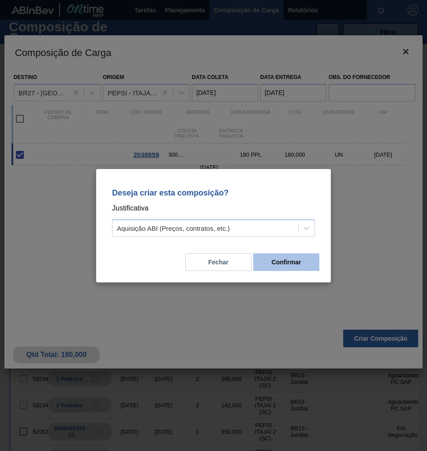
click at [295, 268] on button "Confirmar" at bounding box center [286, 262] width 66 height 18
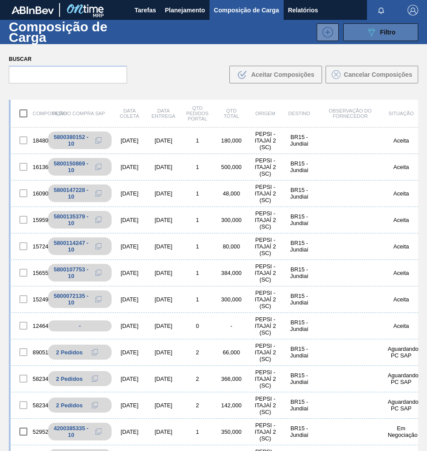
click at [391, 34] on span "Filtro" at bounding box center [387, 32] width 15 height 7
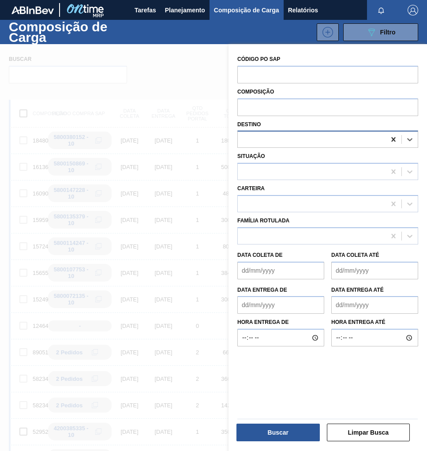
click at [393, 140] on icon at bounding box center [393, 139] width 4 height 4
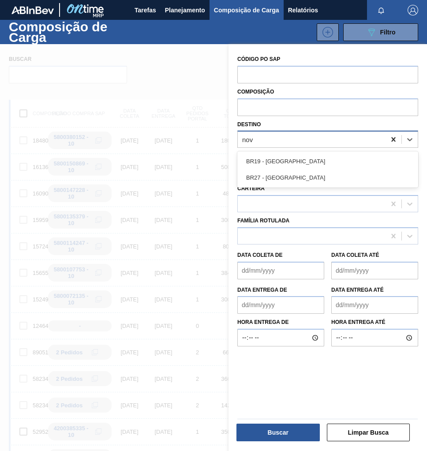
type input "nova"
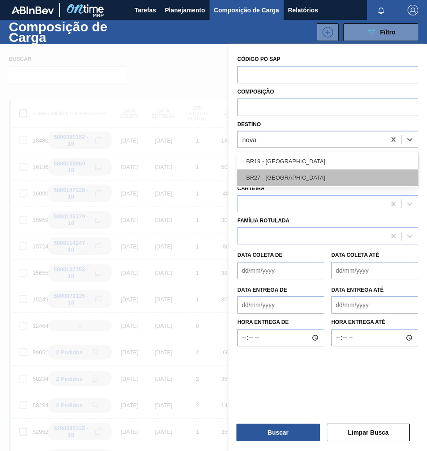
click at [302, 176] on div "BR27 - [GEOGRAPHIC_DATA]" at bounding box center [327, 177] width 181 height 16
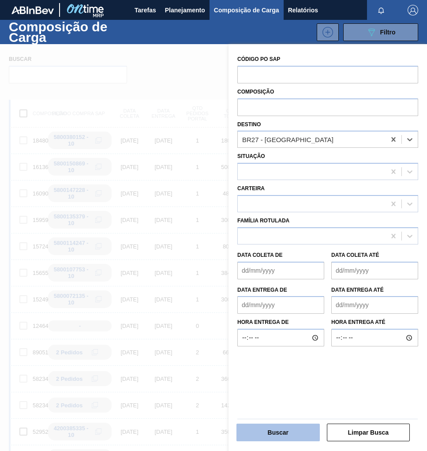
click at [279, 432] on button "Buscar" at bounding box center [277, 432] width 83 height 18
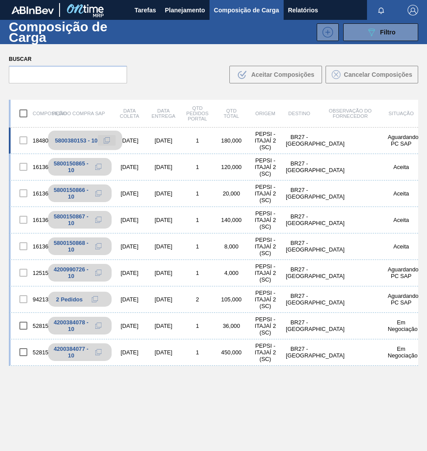
click at [102, 143] on button at bounding box center [107, 140] width 18 height 11
click at [396, 35] on button "089F7B8B-B2A5-4AFE-B5C0-19BA573D28AC Filtro" at bounding box center [380, 32] width 75 height 18
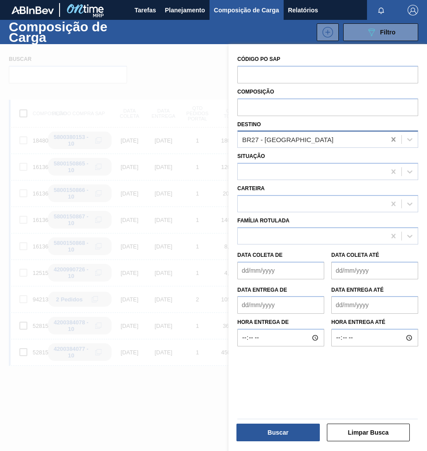
click at [387, 140] on div at bounding box center [393, 139] width 16 height 16
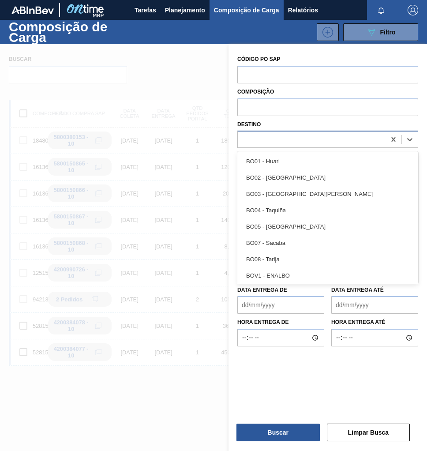
click at [272, 134] on div at bounding box center [312, 139] width 148 height 13
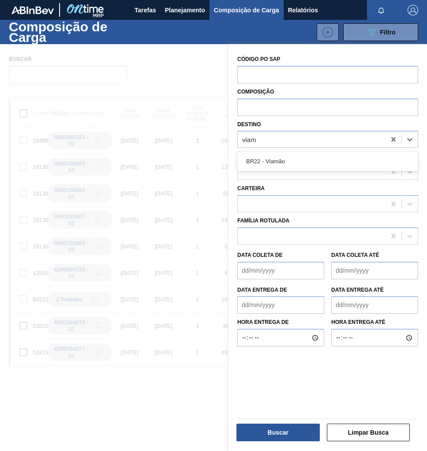
type input "viamã"
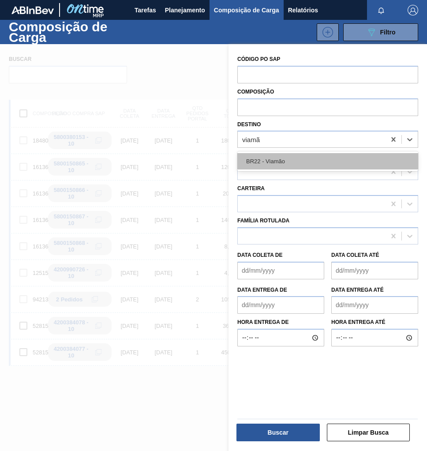
click at [249, 165] on div "BR22 - Viamão" at bounding box center [327, 161] width 181 height 16
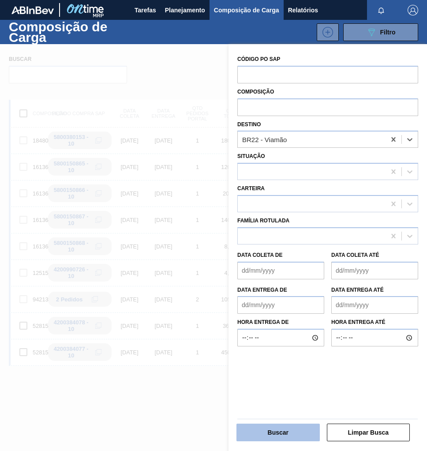
click at [294, 429] on button "Buscar" at bounding box center [277, 432] width 83 height 18
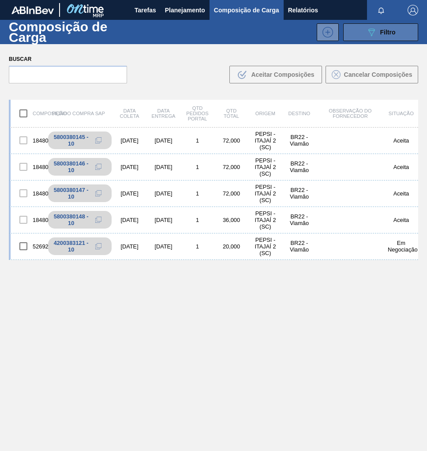
click at [391, 34] on span "Filtro" at bounding box center [387, 32] width 15 height 7
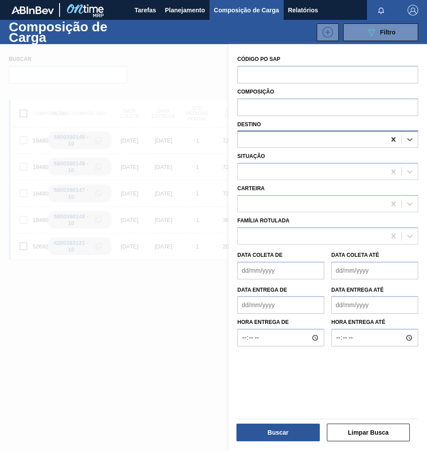
click at [394, 142] on icon at bounding box center [393, 139] width 9 height 9
type input "sapu"
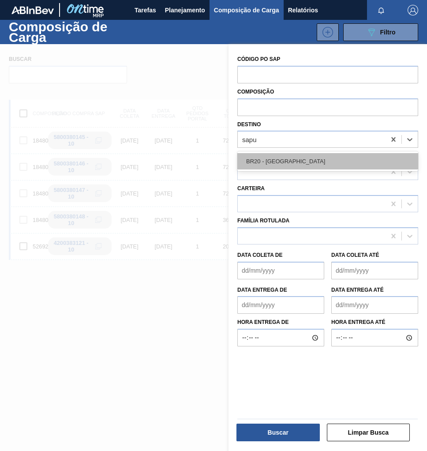
click at [277, 166] on div "BR20 - [GEOGRAPHIC_DATA]" at bounding box center [327, 161] width 181 height 16
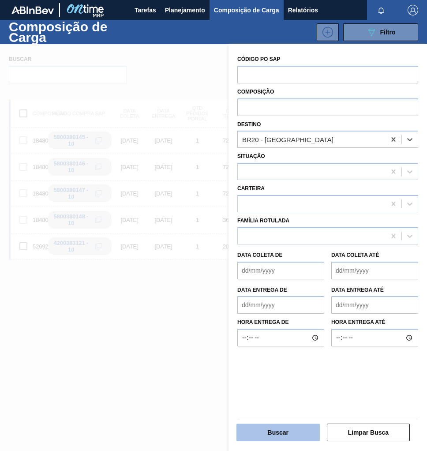
click at [288, 429] on button "Buscar" at bounding box center [277, 432] width 83 height 18
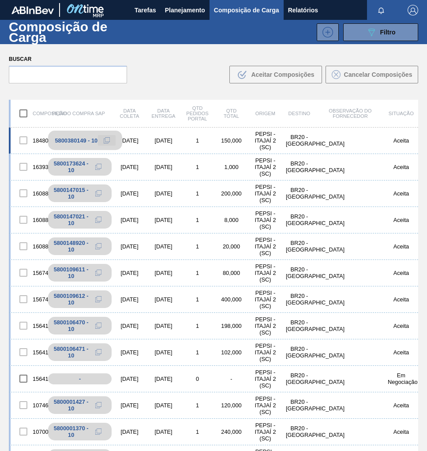
click at [104, 141] on icon at bounding box center [107, 140] width 6 height 6
click at [296, 11] on span "Relatórios" at bounding box center [303, 10] width 30 height 11
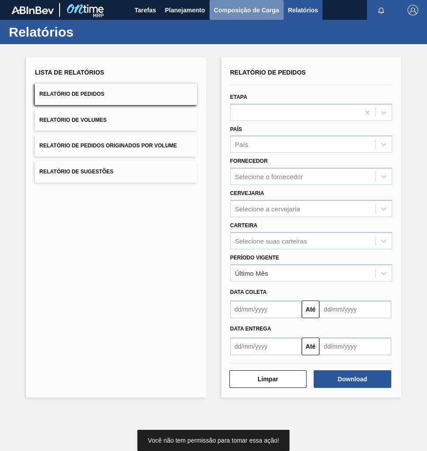
click at [267, 11] on span "Composição de Carga" at bounding box center [246, 10] width 65 height 11
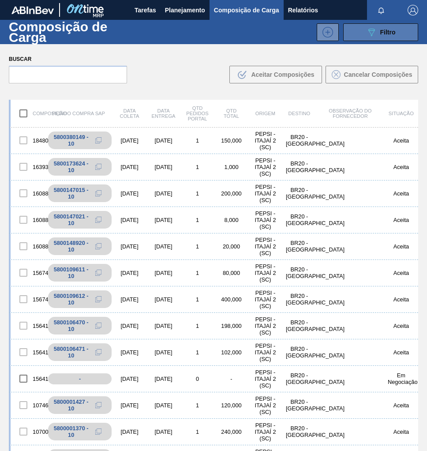
click at [380, 37] on div "089F7B8B-B2A5-4AFE-B5C0-19BA573D28AC Filtro" at bounding box center [381, 32] width 30 height 11
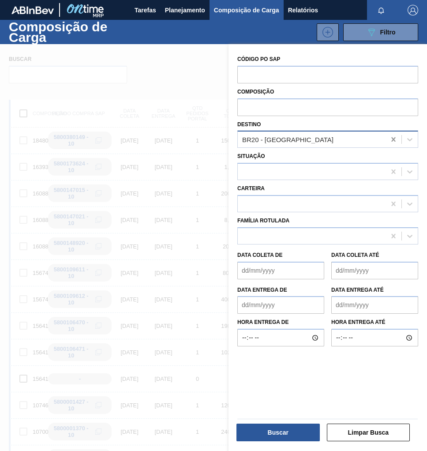
click at [396, 138] on icon at bounding box center [393, 139] width 9 height 9
type input "jagua"
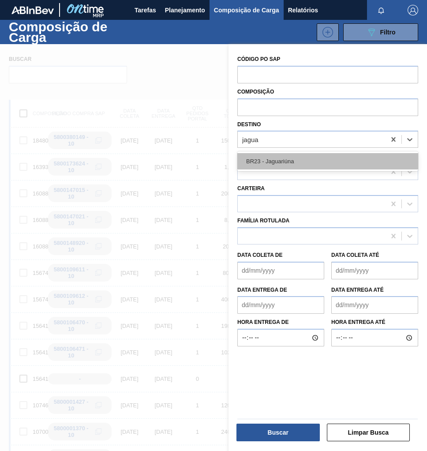
click at [305, 158] on div "BR23 - Jaguariúna" at bounding box center [327, 161] width 181 height 16
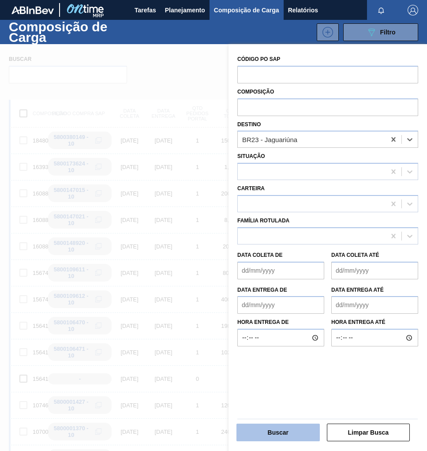
click at [257, 432] on button "Buscar" at bounding box center [277, 432] width 83 height 18
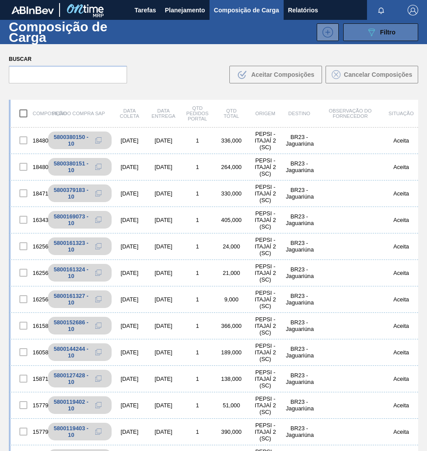
click at [398, 26] on button "089F7B8B-B2A5-4AFE-B5C0-19BA573D28AC Filtro" at bounding box center [380, 32] width 75 height 18
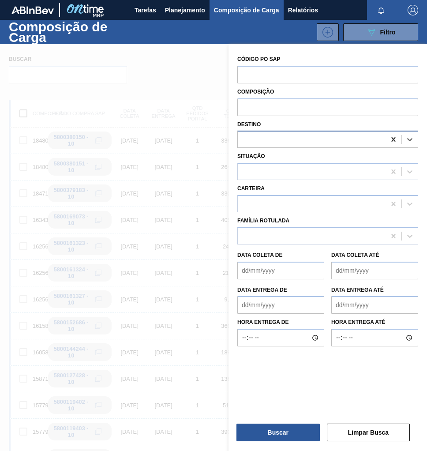
click at [396, 141] on icon at bounding box center [393, 139] width 9 height 9
type input "jund"
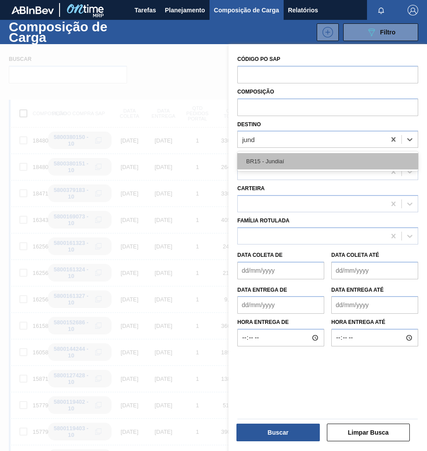
click at [328, 156] on div "BR15 - Jundiaí" at bounding box center [327, 161] width 181 height 16
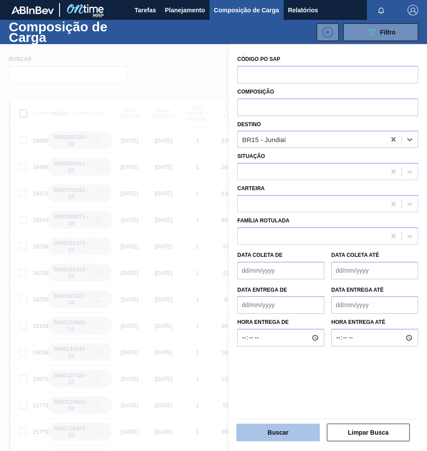
click at [276, 434] on button "Buscar" at bounding box center [277, 432] width 83 height 18
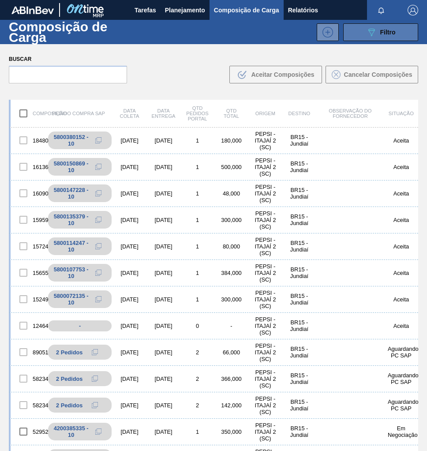
click at [381, 39] on button "089F7B8B-B2A5-4AFE-B5C0-19BA573D28AC Filtro" at bounding box center [380, 32] width 75 height 18
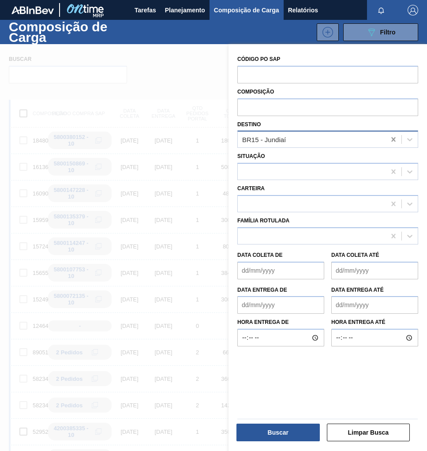
click at [391, 144] on div at bounding box center [393, 139] width 16 height 16
type input "nova minas"
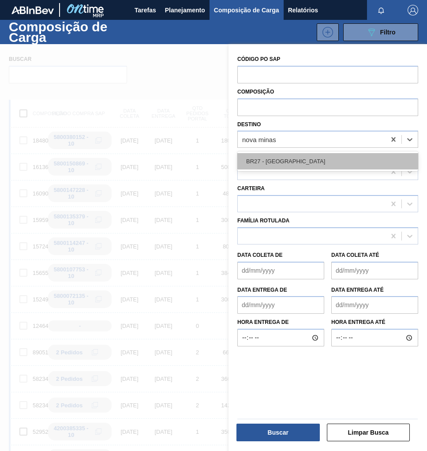
click at [319, 166] on div "BR27 - [GEOGRAPHIC_DATA]" at bounding box center [327, 161] width 181 height 16
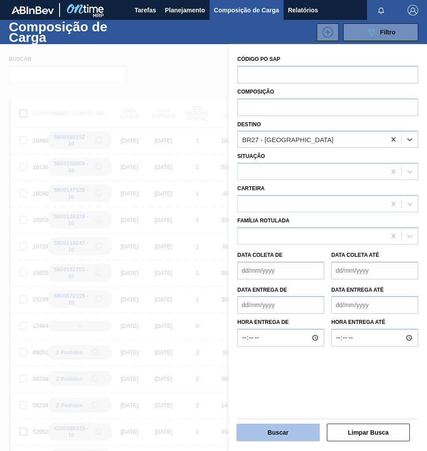
click at [287, 434] on button "Buscar" at bounding box center [277, 432] width 83 height 18
